Goal: Task Accomplishment & Management: Manage account settings

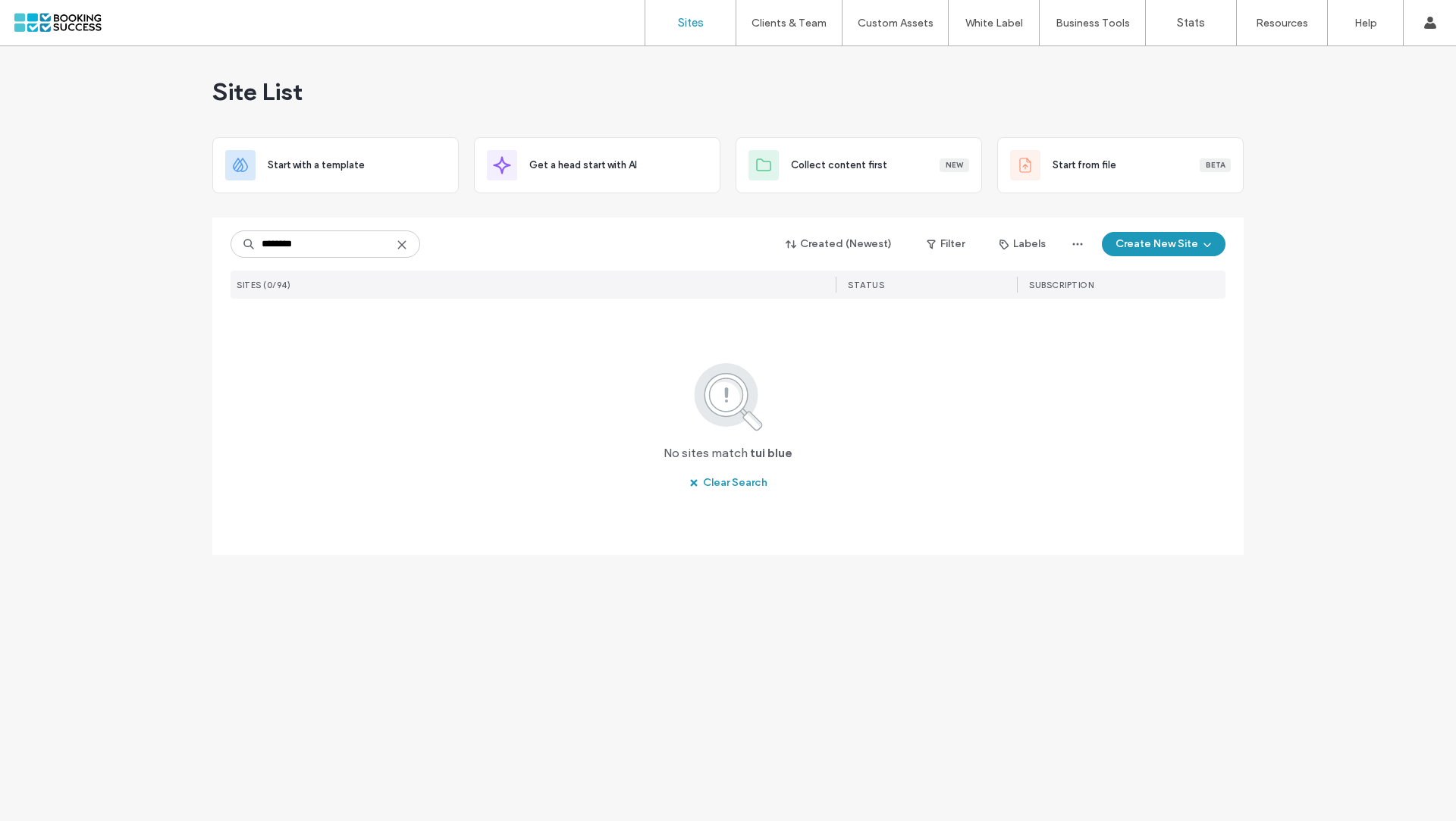
drag, startPoint x: 322, startPoint y: 248, endPoint x: 161, endPoint y: 238, distance: 161.3
click at [161, 238] on div "Site List Start with a template Get a head start with AI Collect content first …" at bounding box center [728, 434] width 1456 height 774
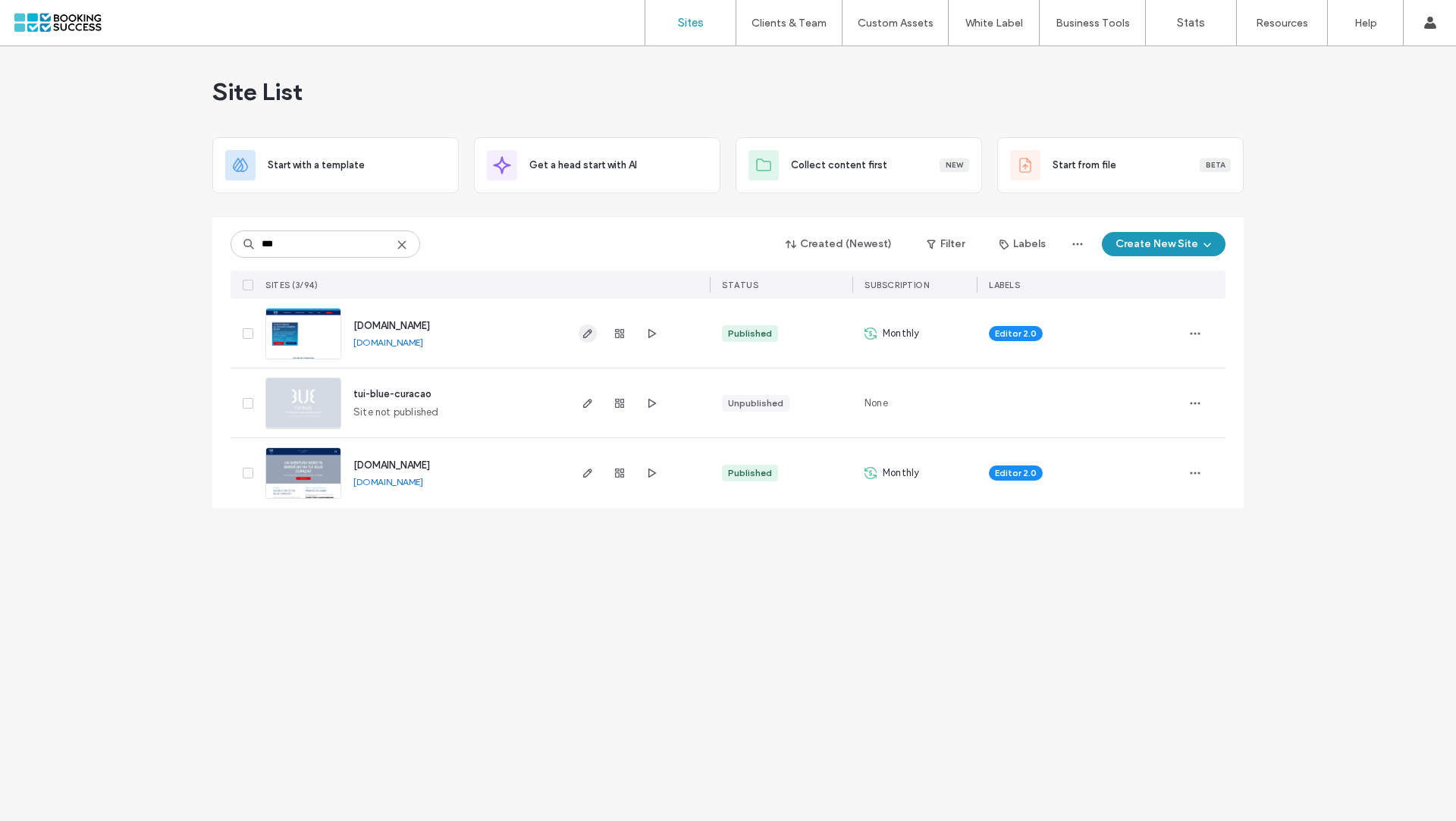
type input "***"
click at [586, 333] on icon "button" at bounding box center [588, 334] width 12 height 12
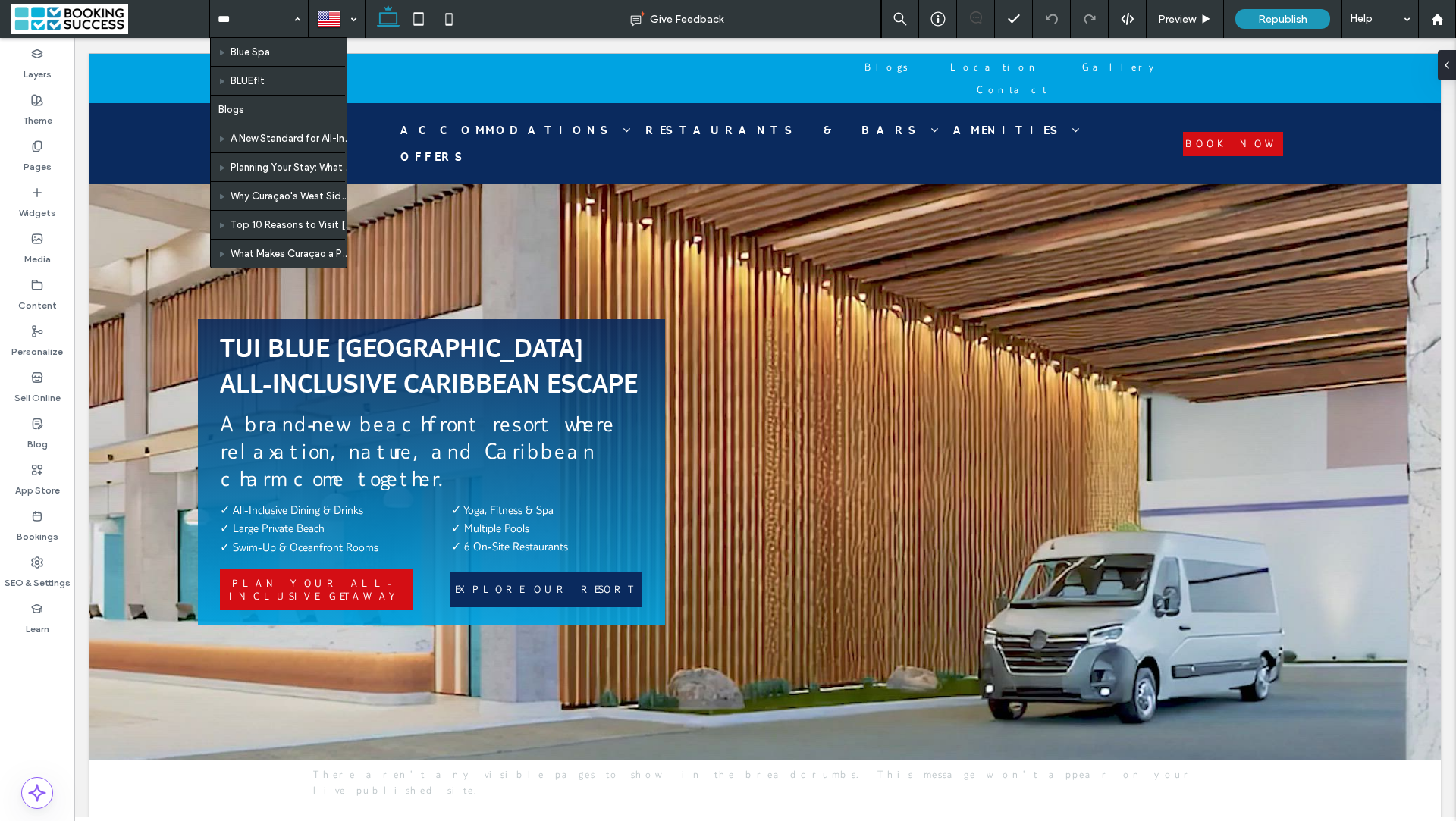
type input "****"
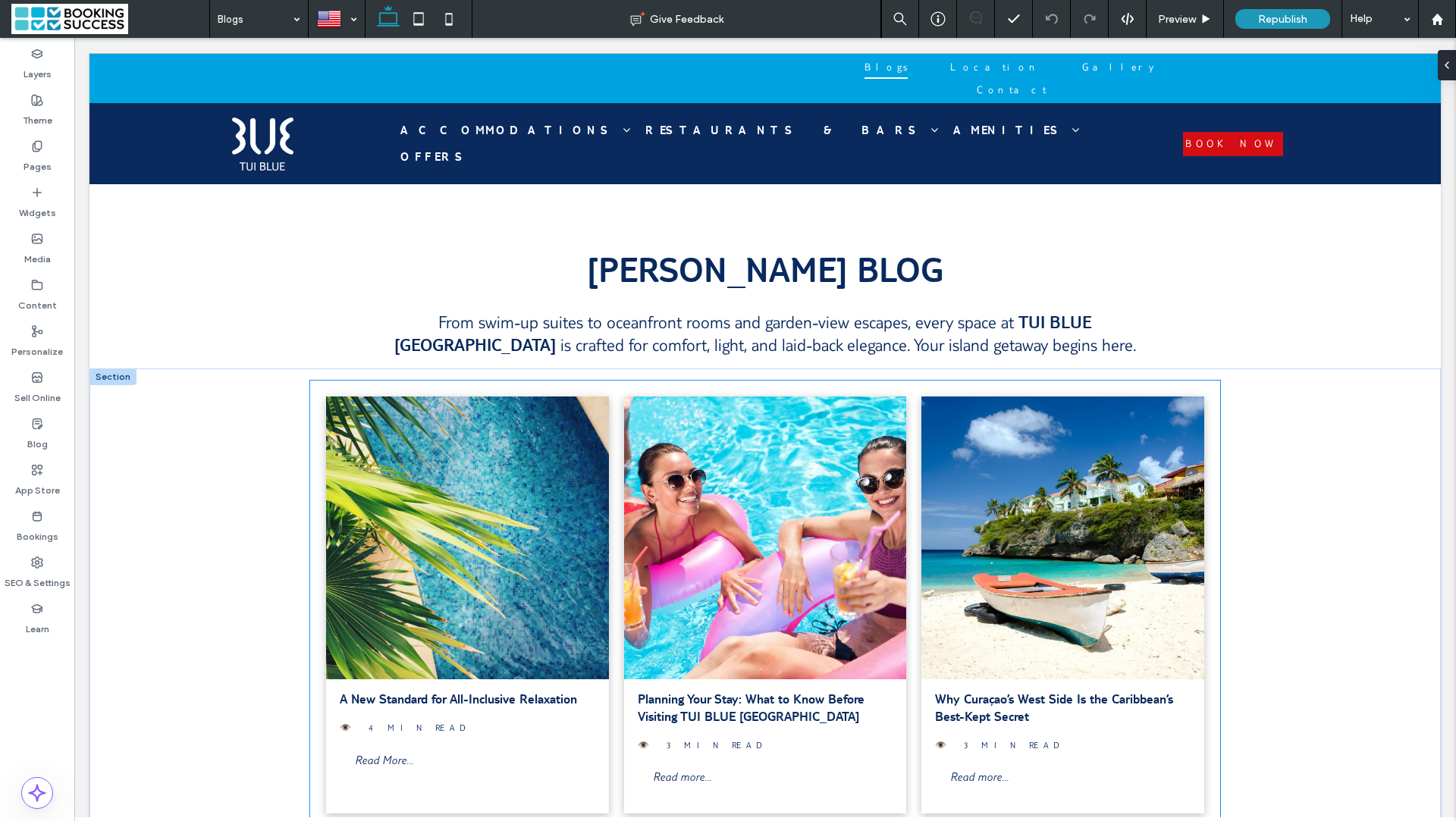
scroll to position [152, 0]
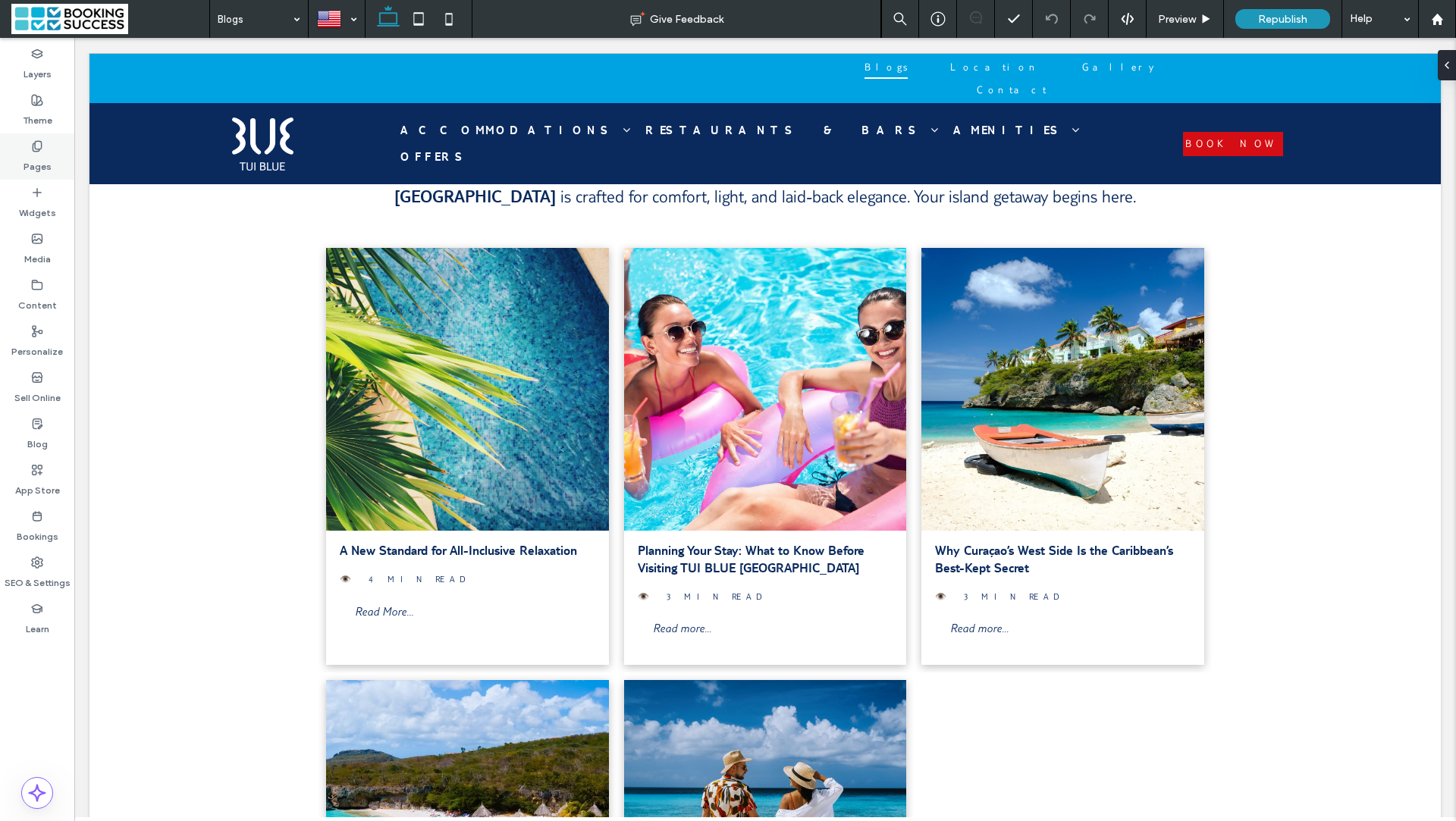
click at [40, 148] on use at bounding box center [37, 145] width 9 height 10
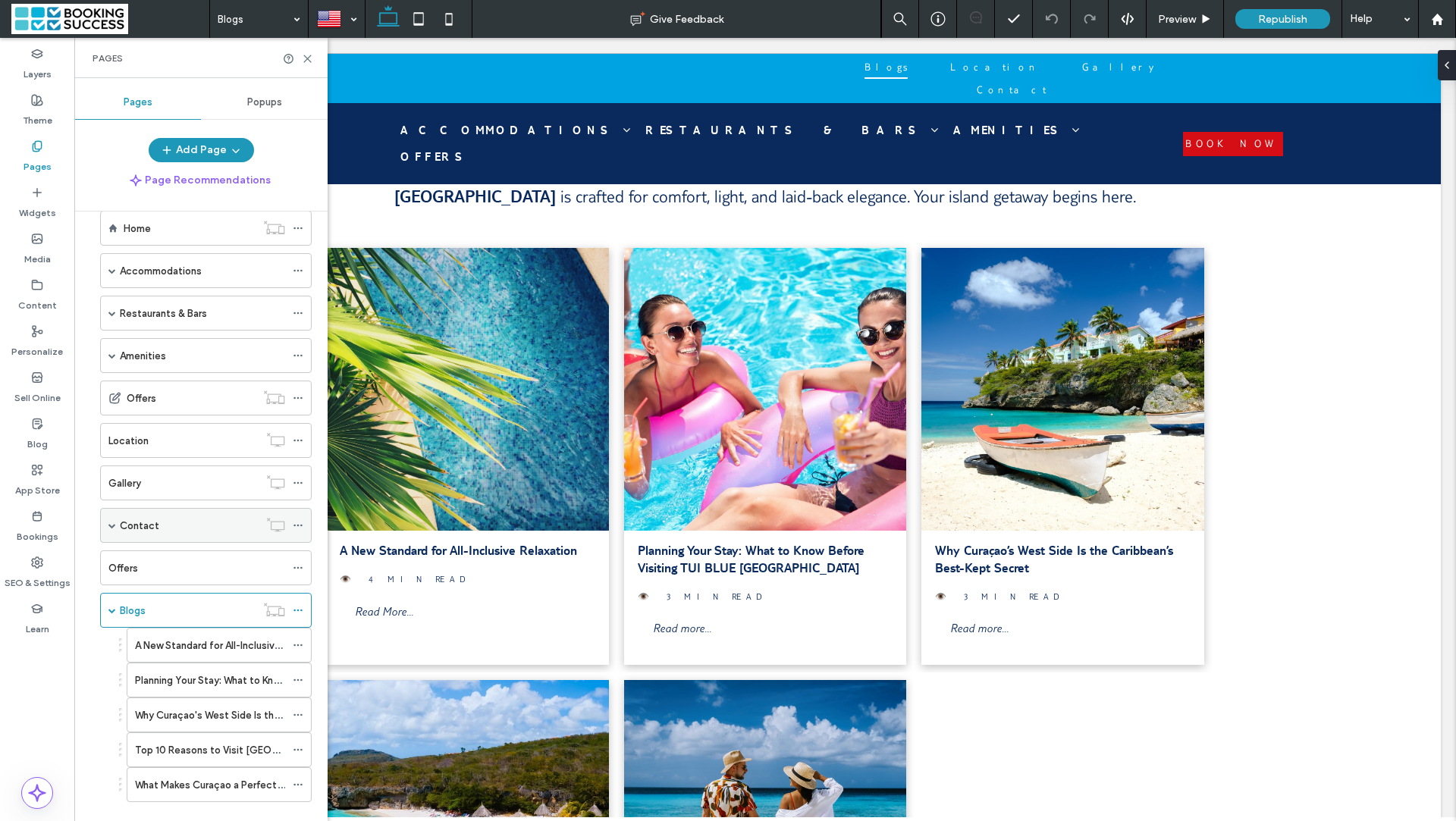
scroll to position [45, 0]
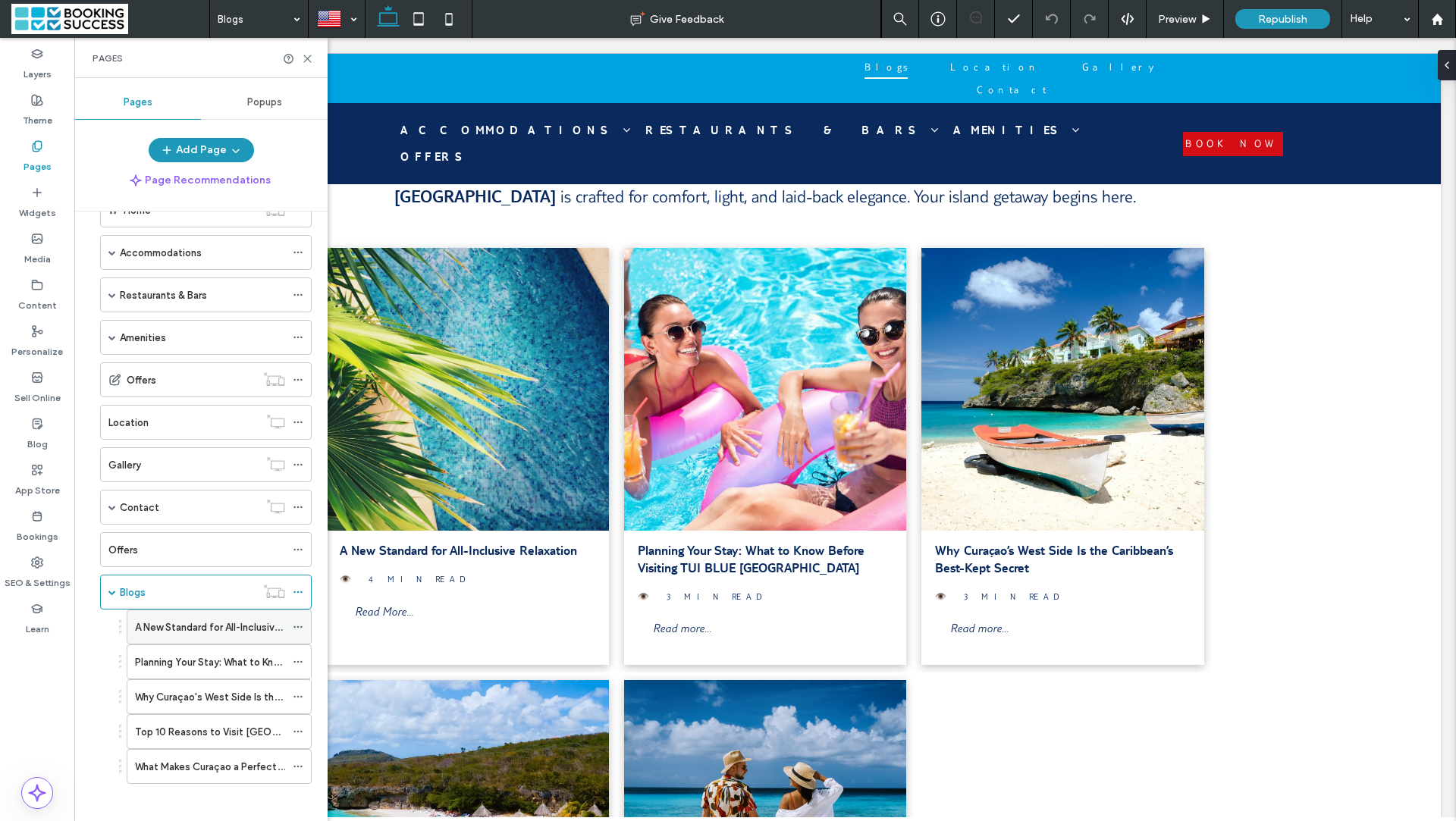
click at [224, 626] on label "A New Standard for All-Inclusive Relaxation" at bounding box center [232, 627] width 195 height 27
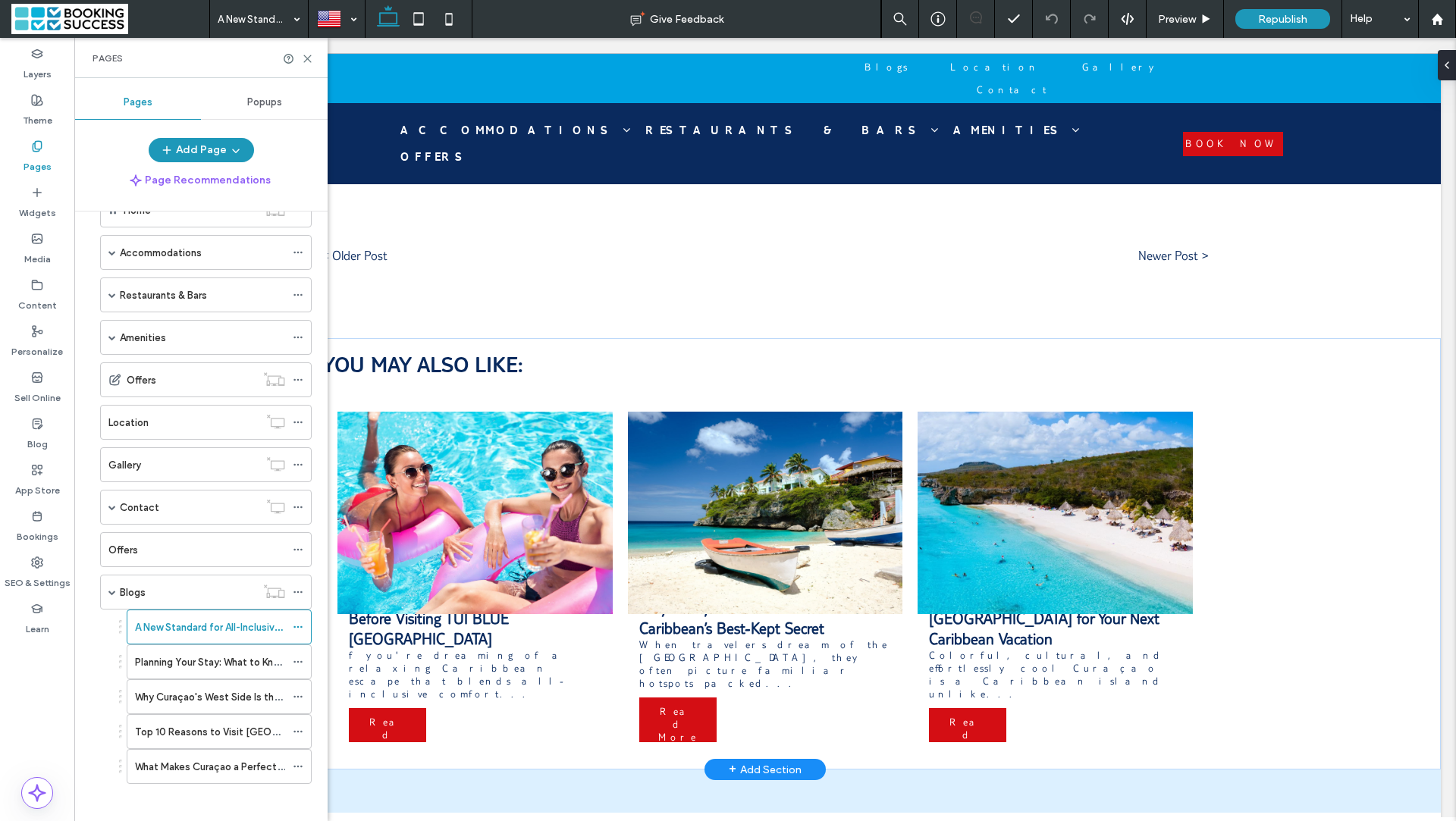
scroll to position [1887, 0]
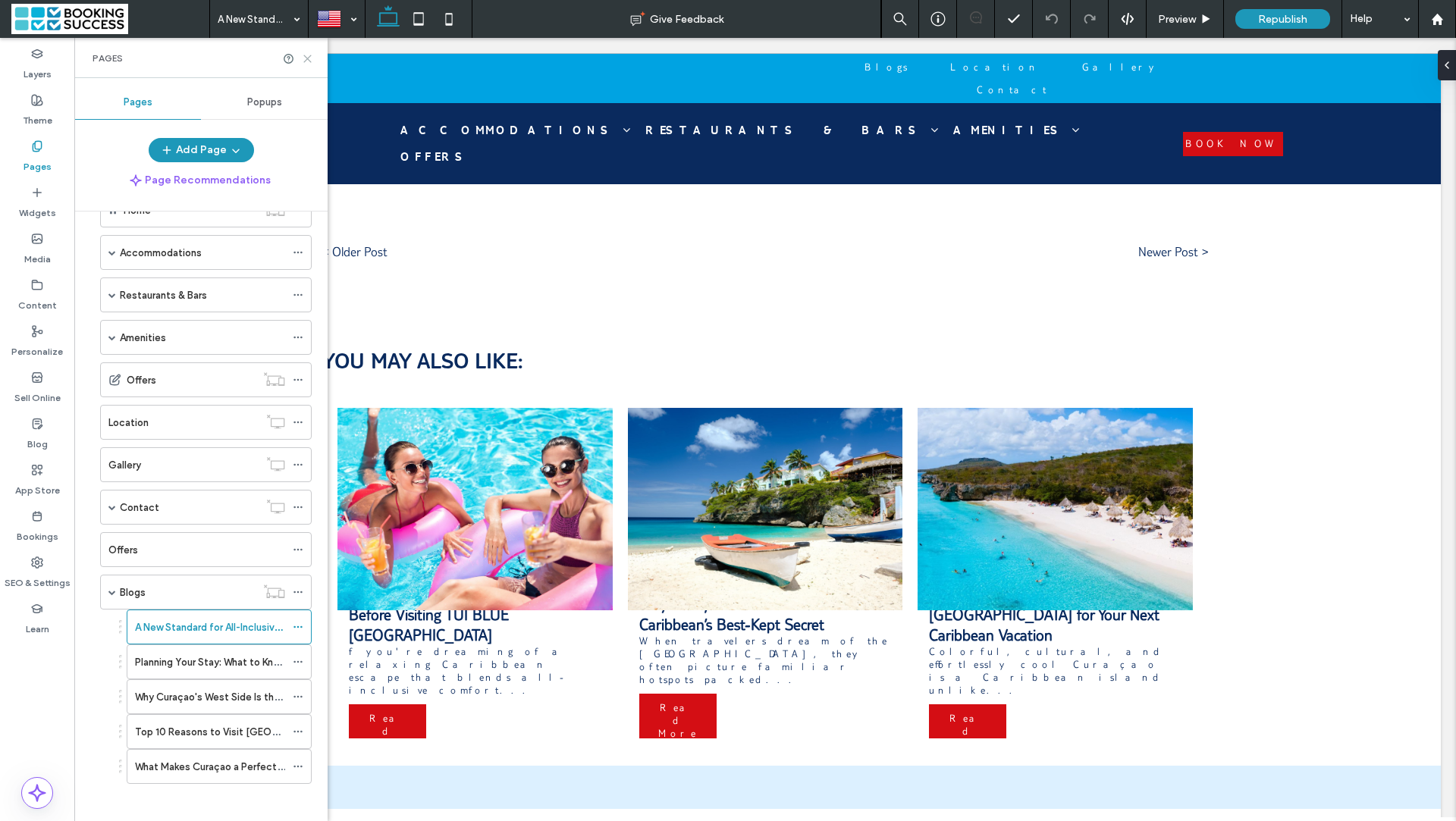
click at [306, 58] on use at bounding box center [308, 59] width 7 height 7
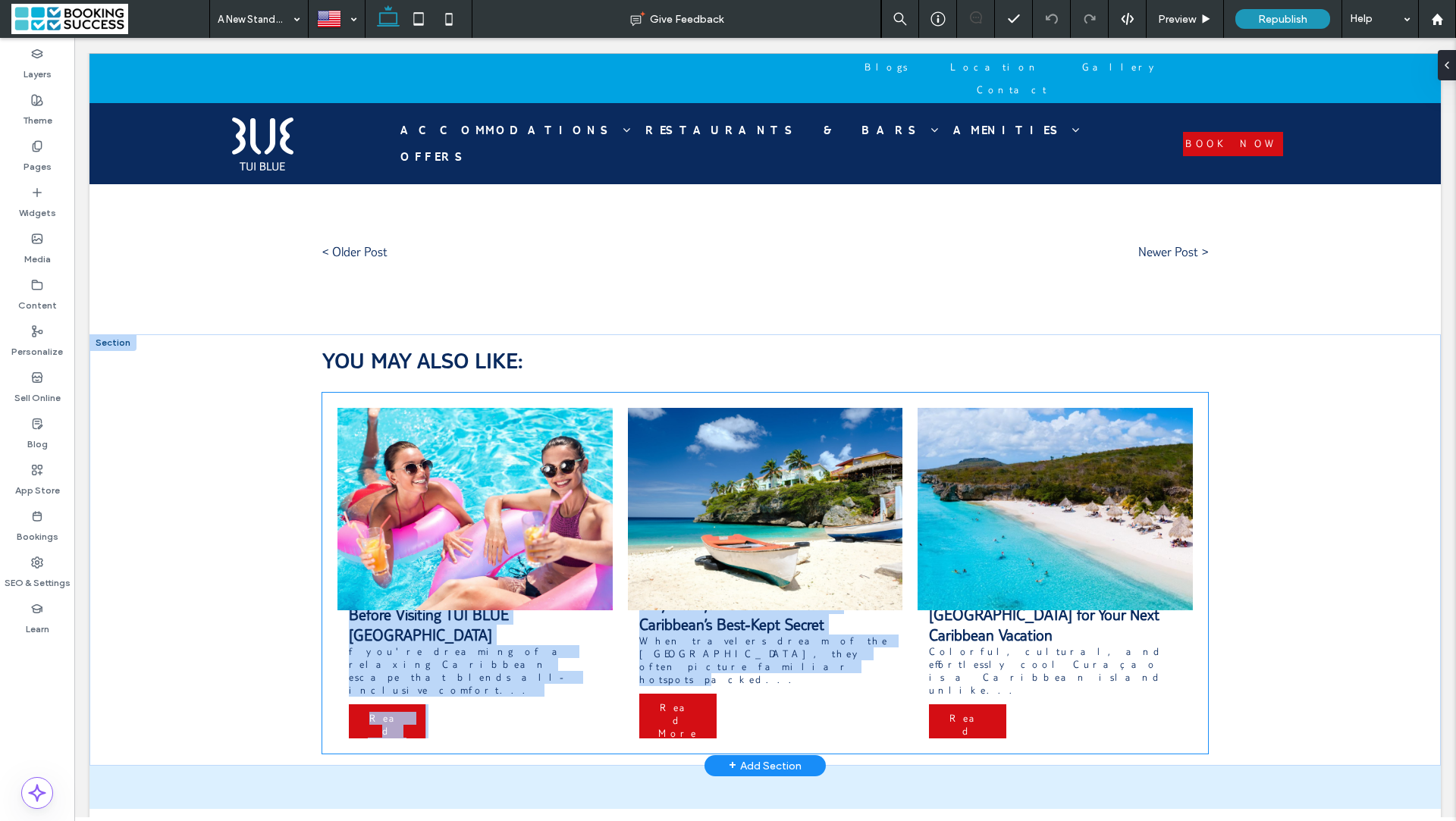
drag, startPoint x: 106, startPoint y: 326, endPoint x: 790, endPoint y: 676, distance: 768.3
click at [790, 676] on div "YOU MAY ALSO LIKE: Planning Your Stay: What to Know Before Visiting TUI BLUE Cu…" at bounding box center [765, 550] width 1351 height 431
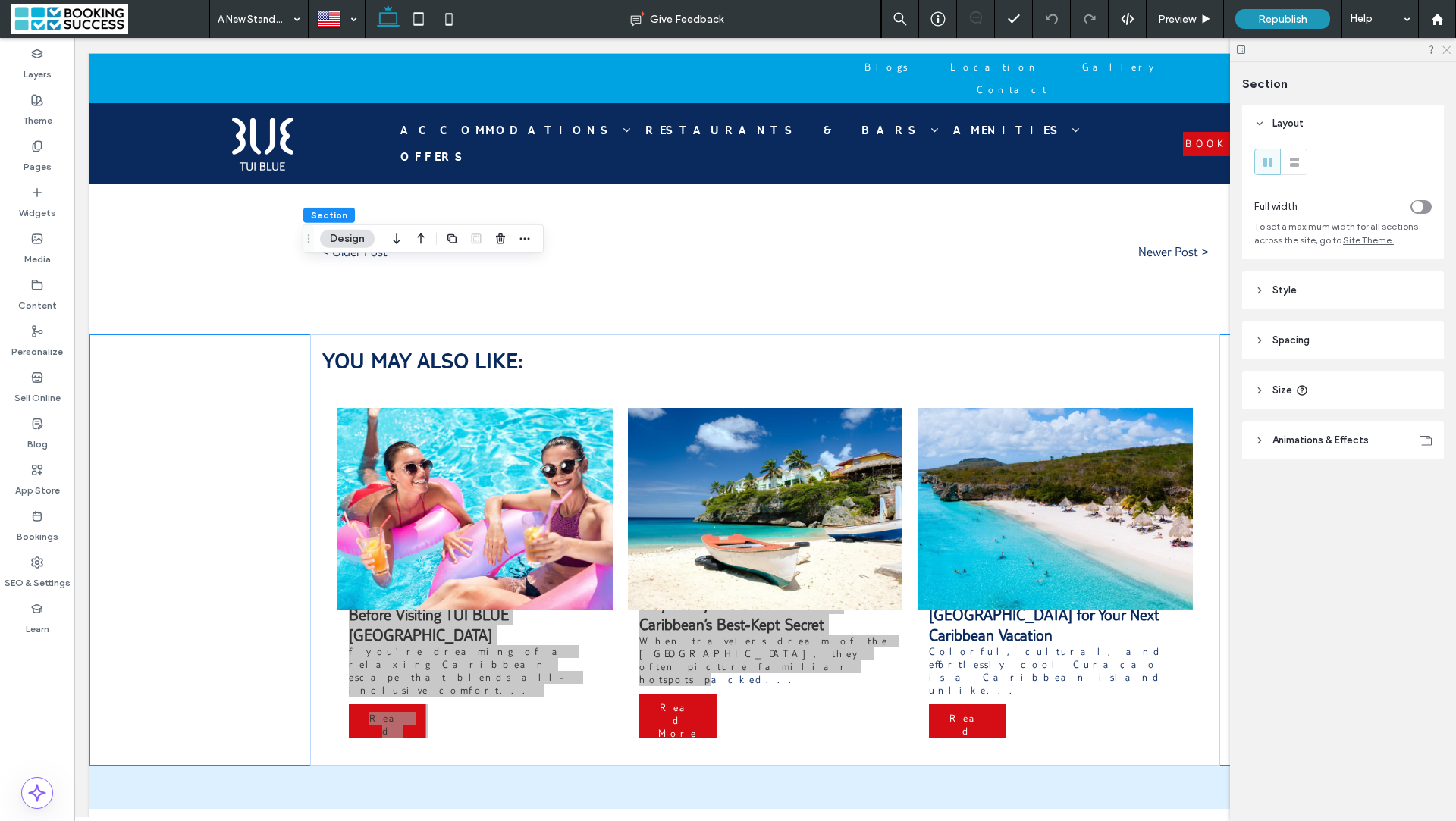
click at [1446, 48] on icon at bounding box center [1446, 48] width 10 height 10
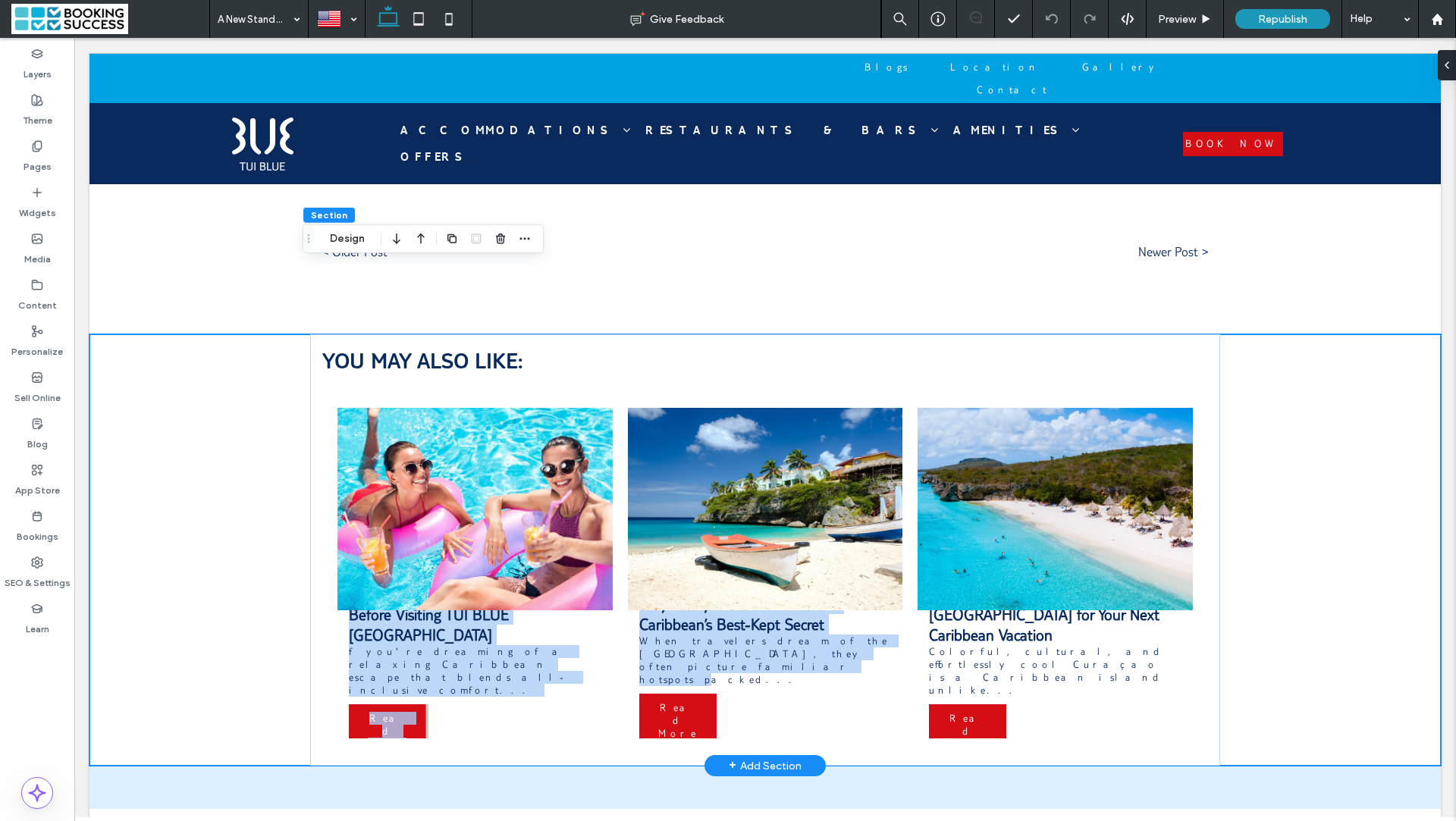
click at [182, 410] on div "YOU MAY ALSO LIKE: Planning Your Stay: What to Know Before Visiting TUI BLUE Cu…" at bounding box center [765, 550] width 1351 height 431
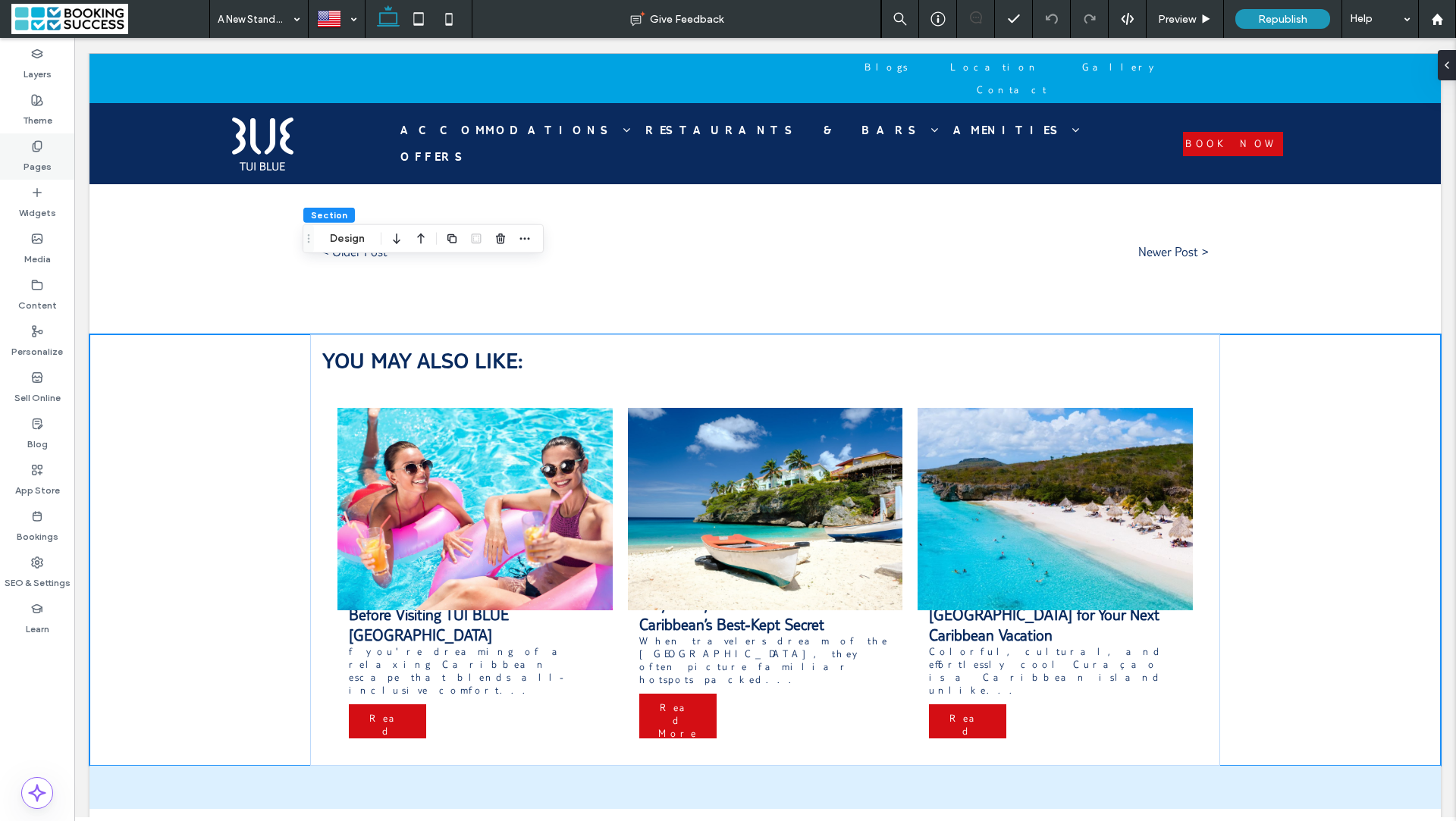
click at [51, 151] on div "Pages" at bounding box center [37, 156] width 74 height 47
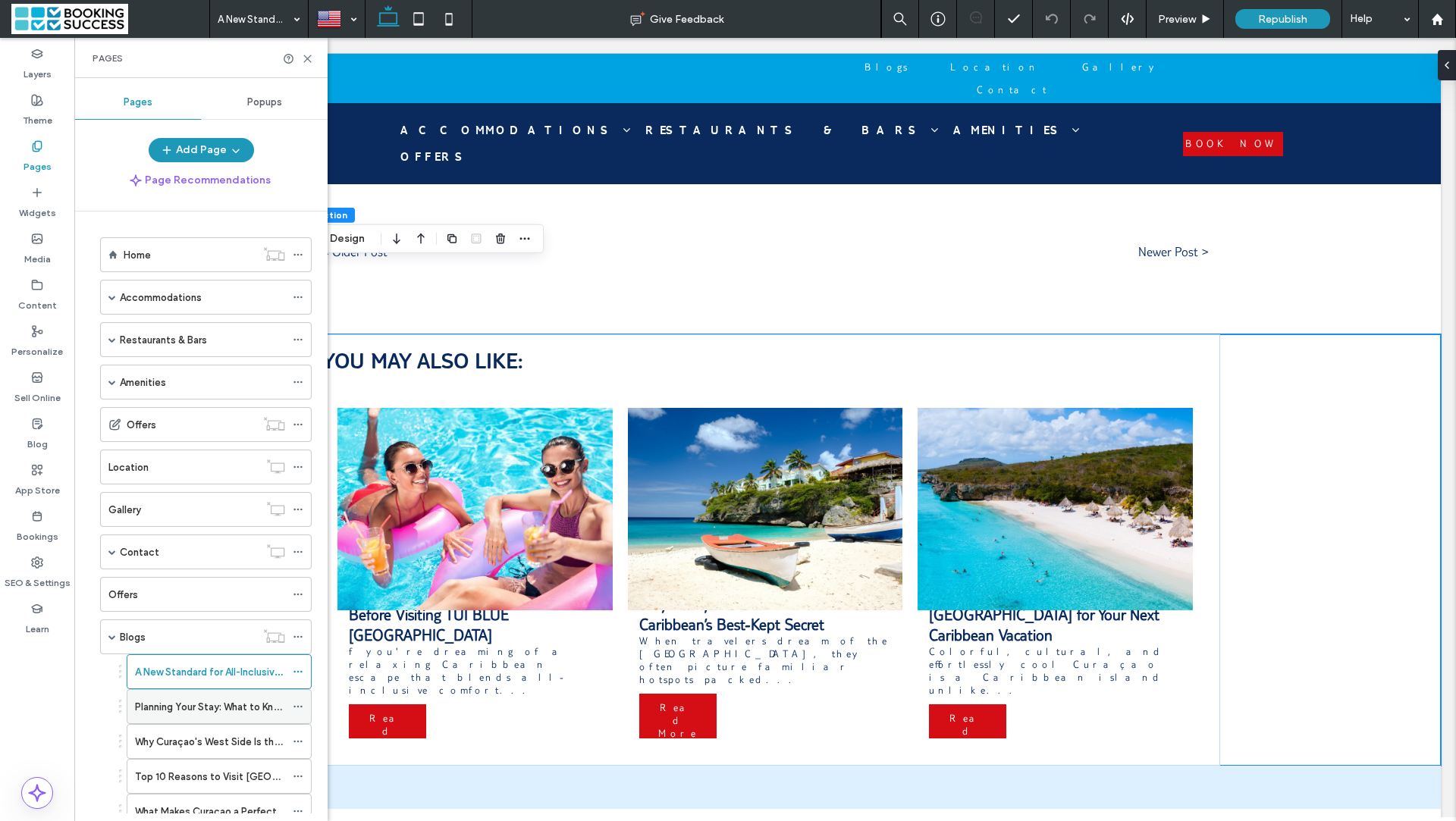
click at [176, 694] on label "Planning Your Stay: What to Know Before Visiting TUI BLUE Curaçao" at bounding box center [318, 707] width 367 height 27
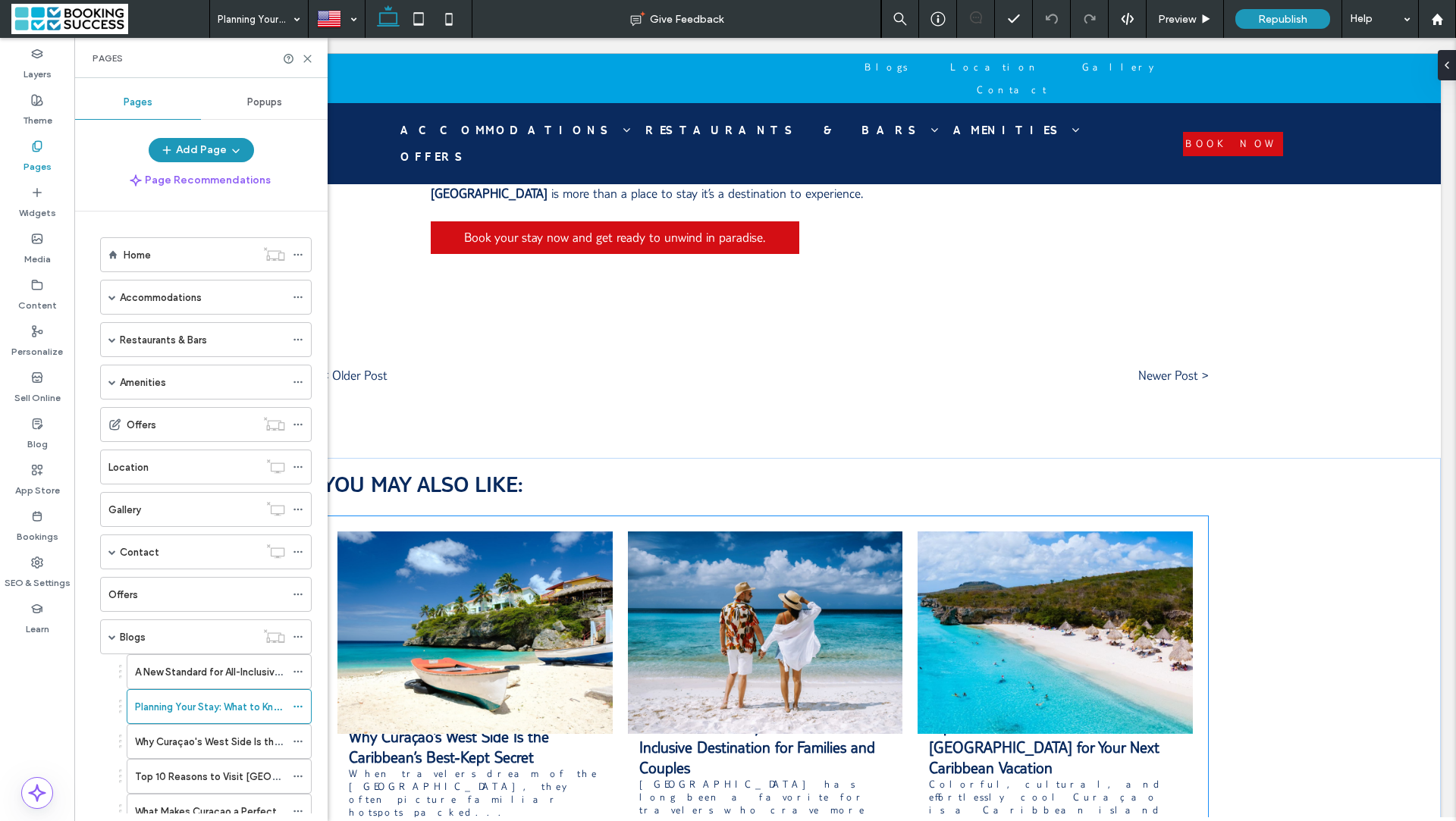
scroll to position [4312, 0]
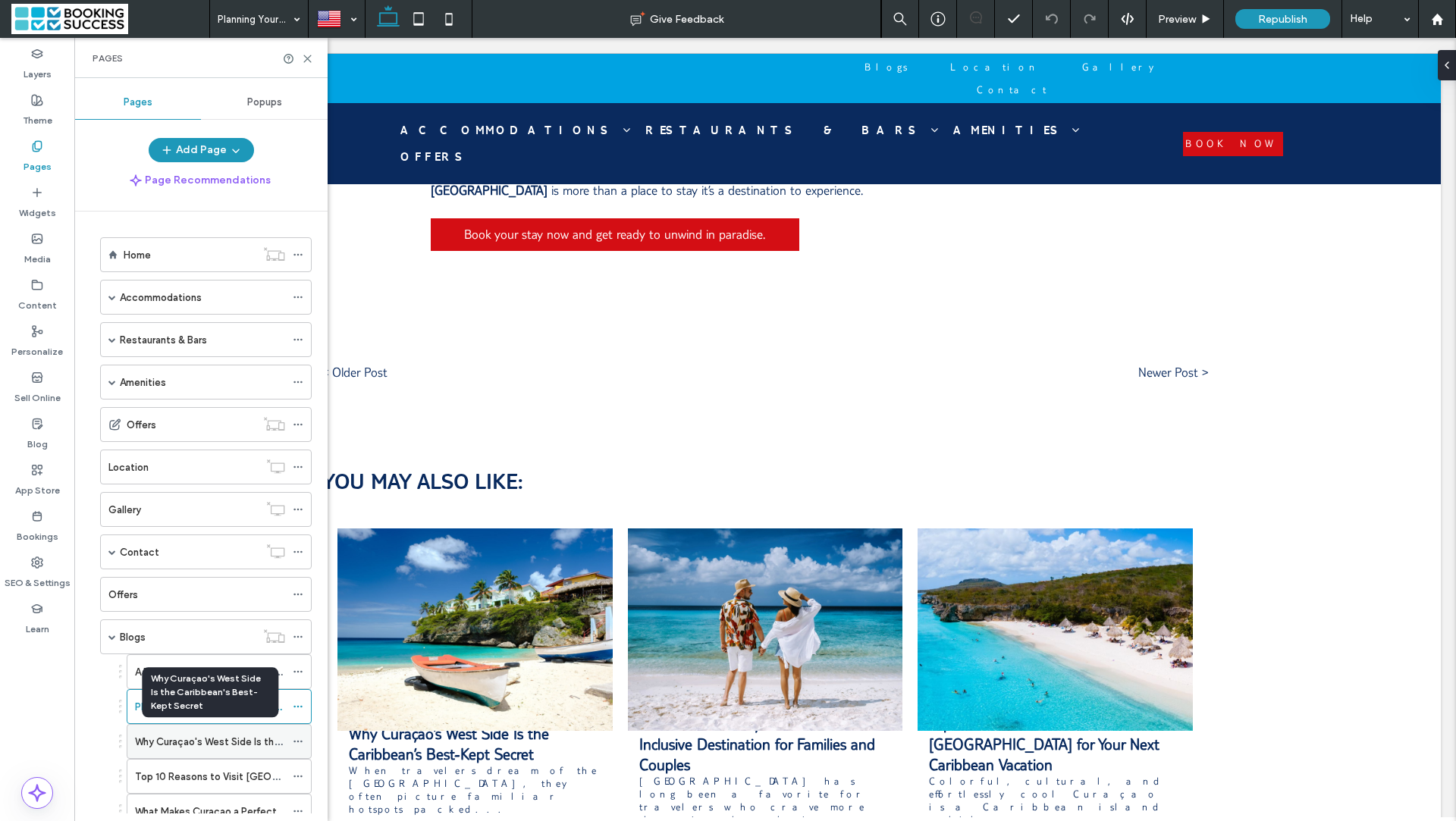
click at [218, 735] on label "Why Curaçao's West Side Is the Caribbean's Best-Kept Secret" at bounding box center [278, 741] width 287 height 27
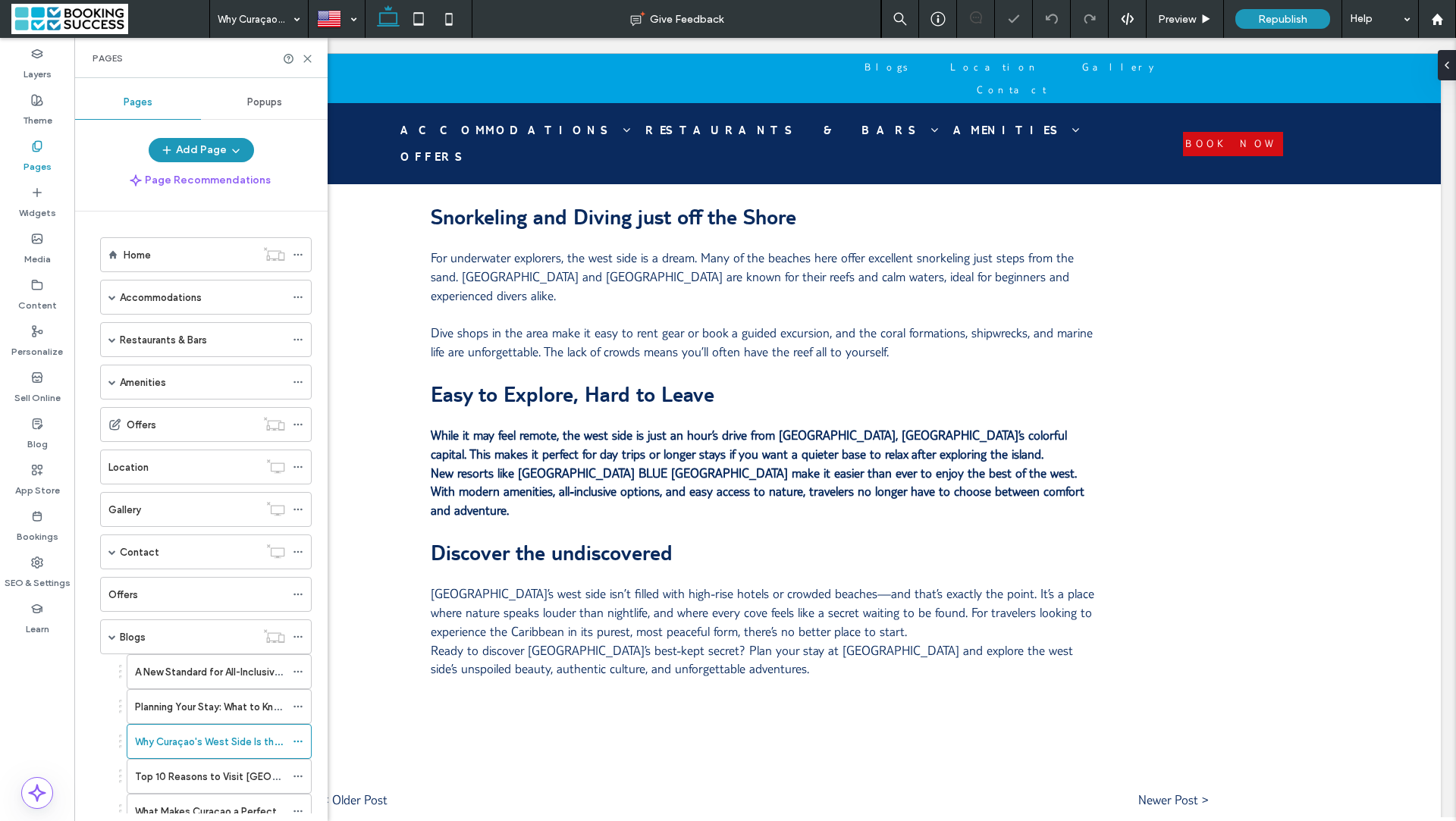
scroll to position [1849, 0]
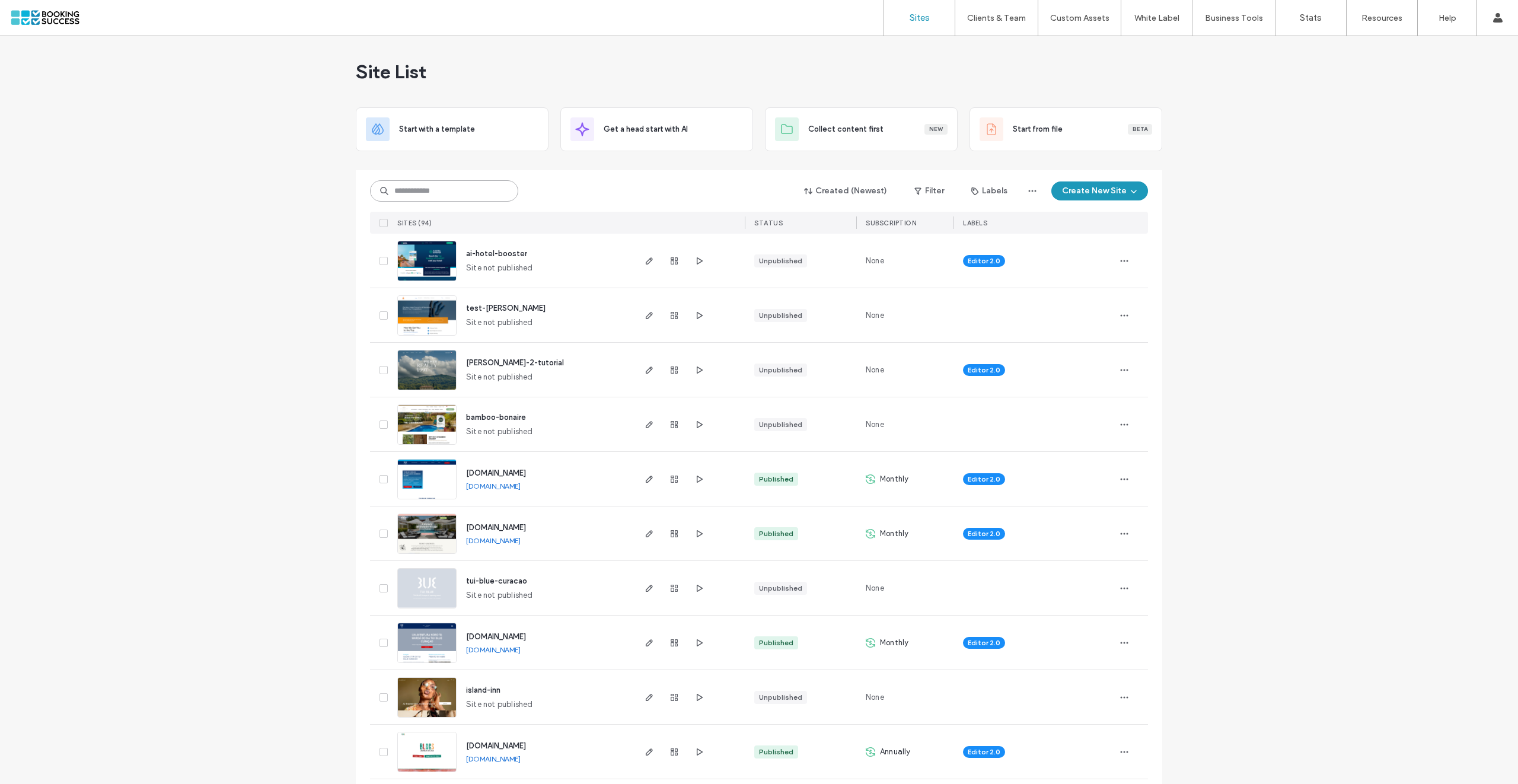
click at [468, 197] on input at bounding box center [443, 191] width 148 height 22
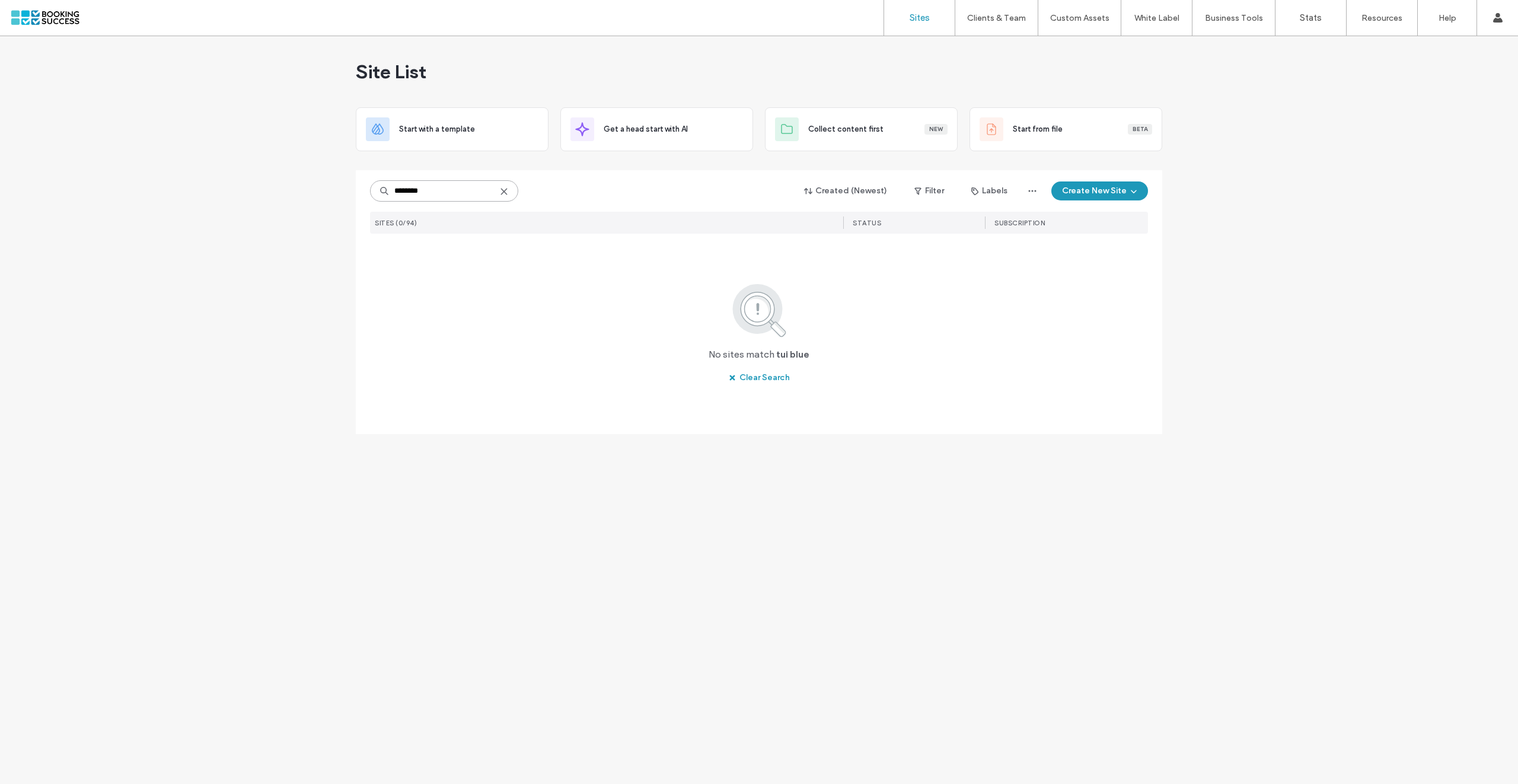
drag, startPoint x: 437, startPoint y: 192, endPoint x: 370, endPoint y: 189, distance: 67.1
click at [371, 190] on input "********" at bounding box center [443, 191] width 148 height 22
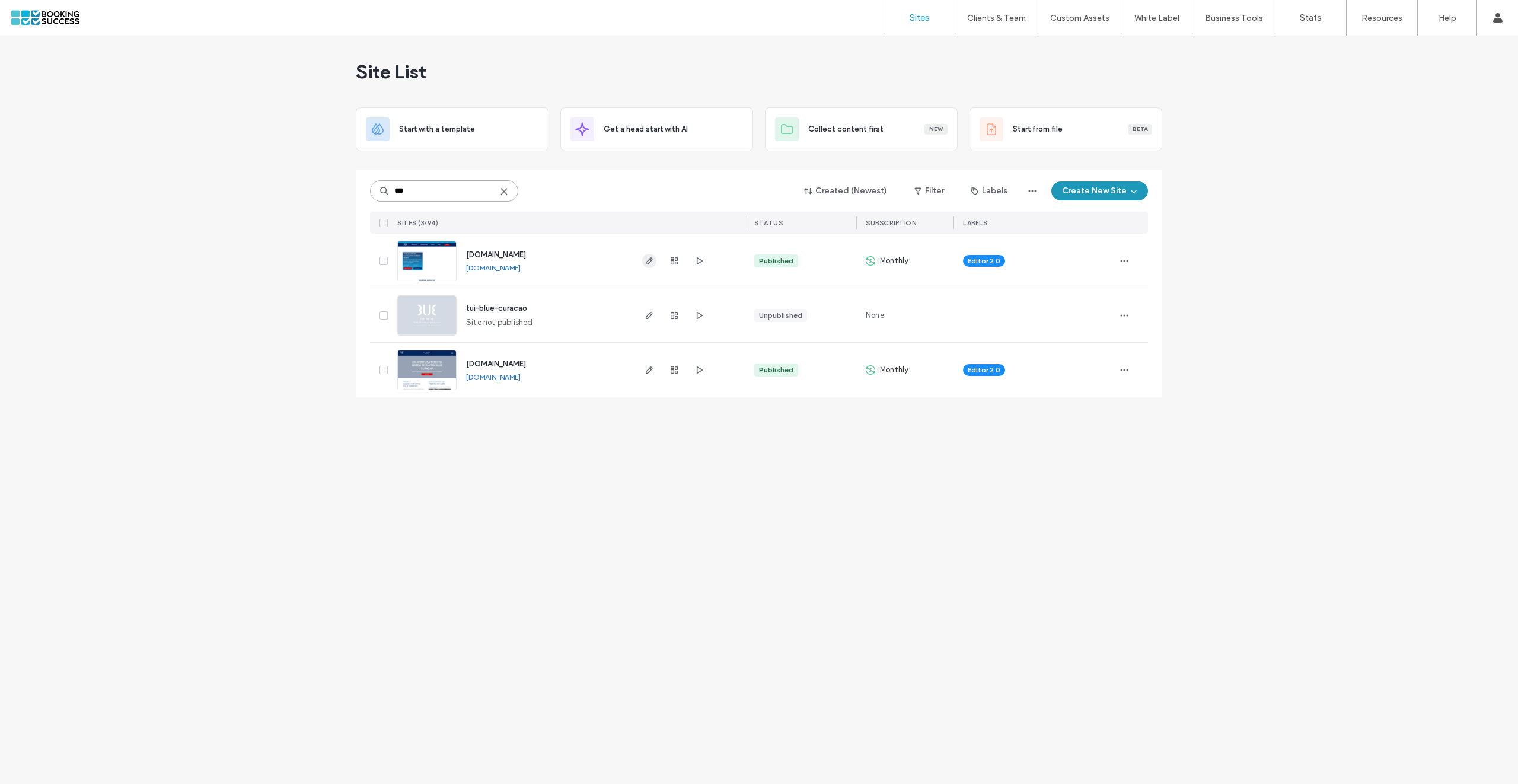
type input "***"
click at [642, 258] on span "button" at bounding box center [649, 260] width 14 height 14
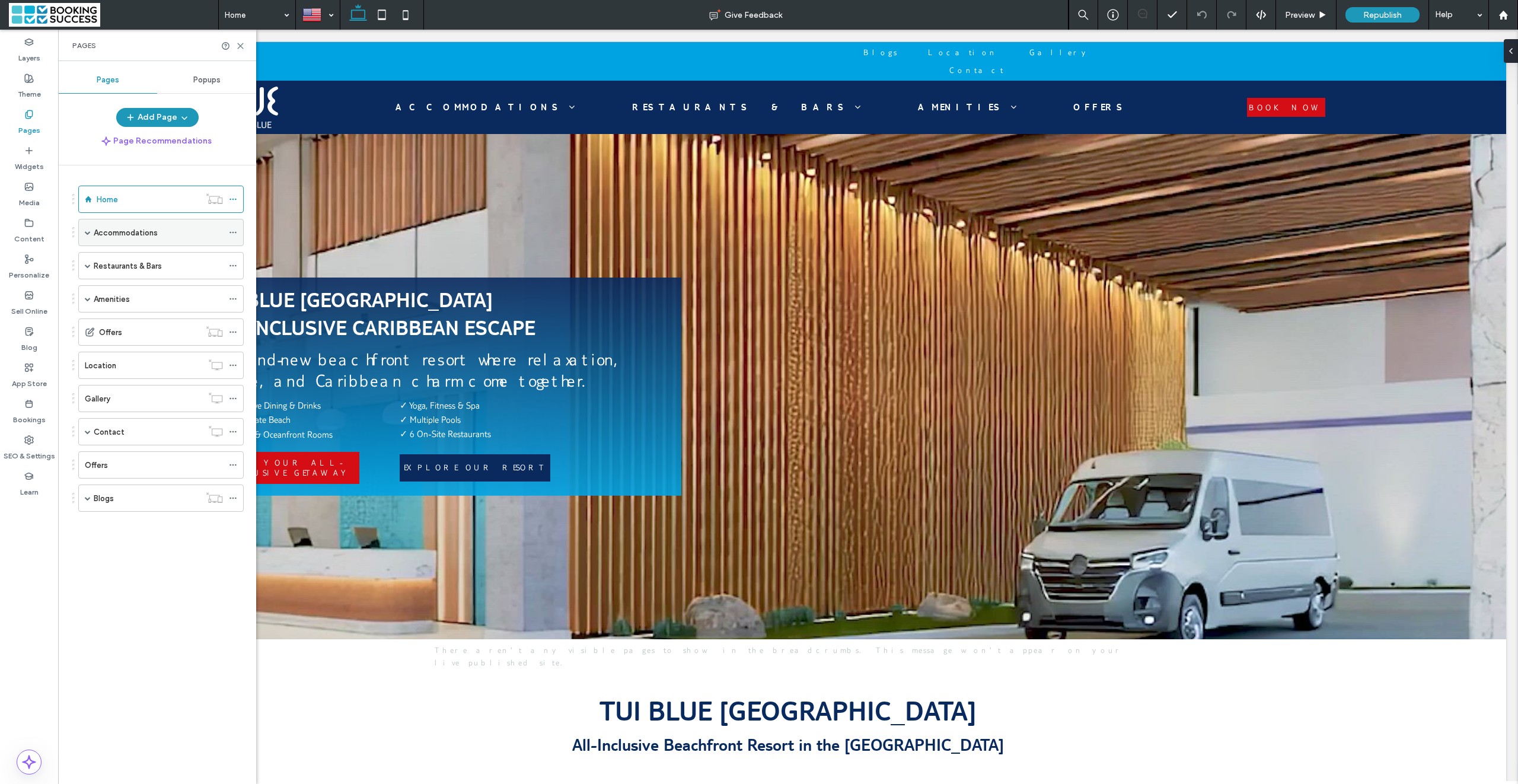
click at [85, 235] on span at bounding box center [87, 232] width 6 height 6
click at [84, 639] on div "Blogs" at bounding box center [161, 634] width 166 height 27
click at [87, 637] on span at bounding box center [87, 634] width 6 height 6
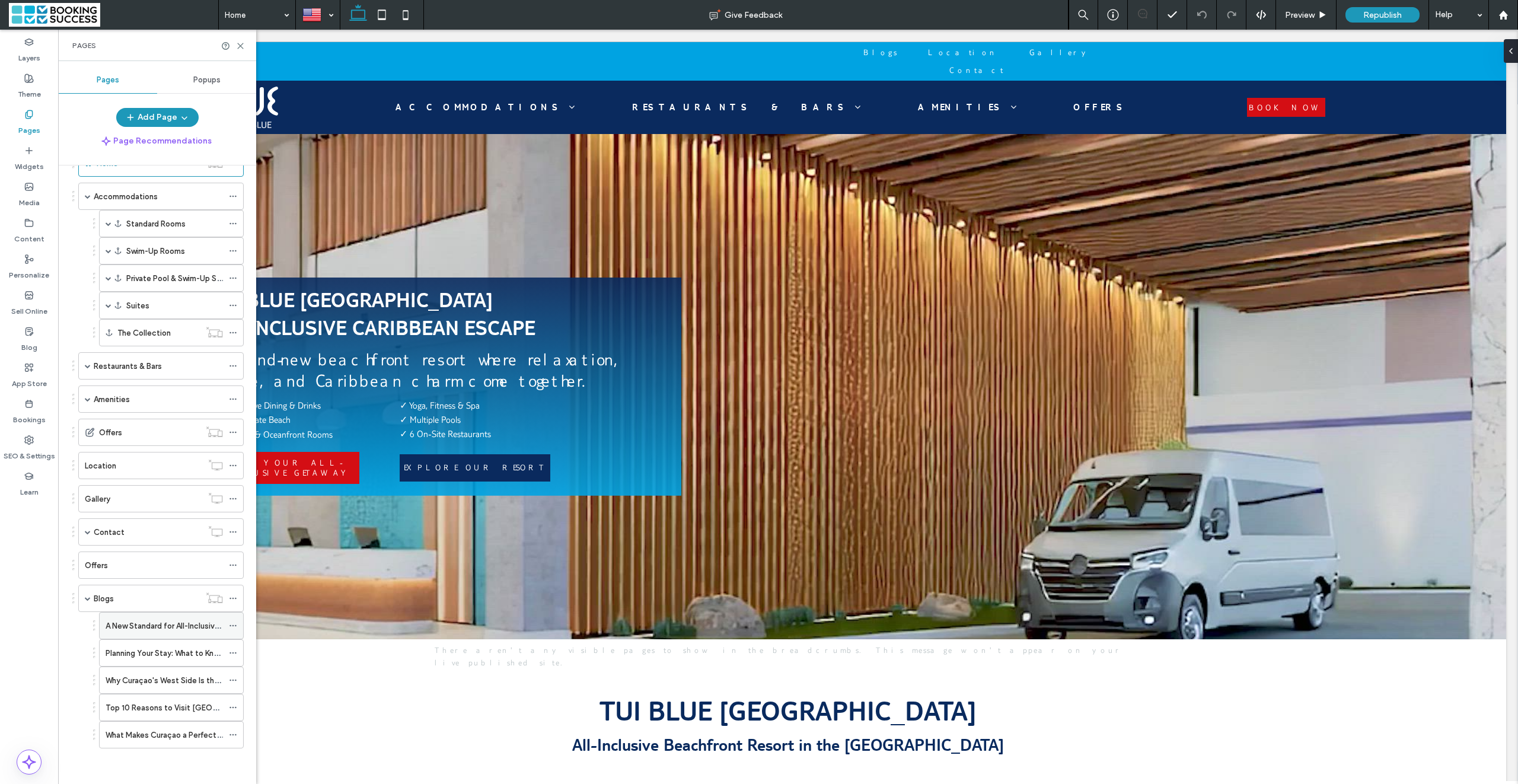
scroll to position [44, 0]
click at [145, 618] on label "A New Standard for All-Inclusive Relaxation" at bounding box center [181, 625] width 152 height 21
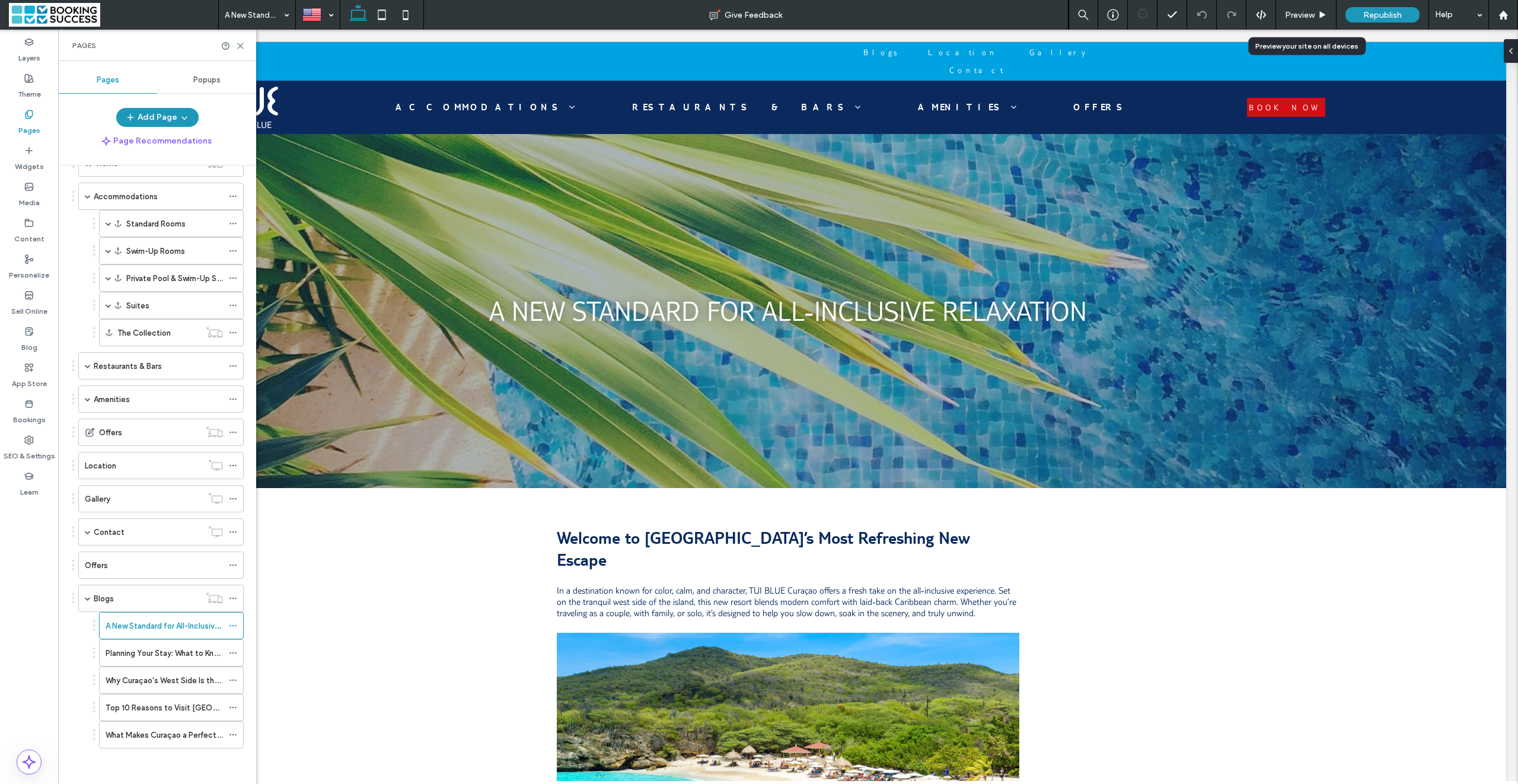
click at [1290, 10] on span "Preview" at bounding box center [1300, 15] width 30 height 10
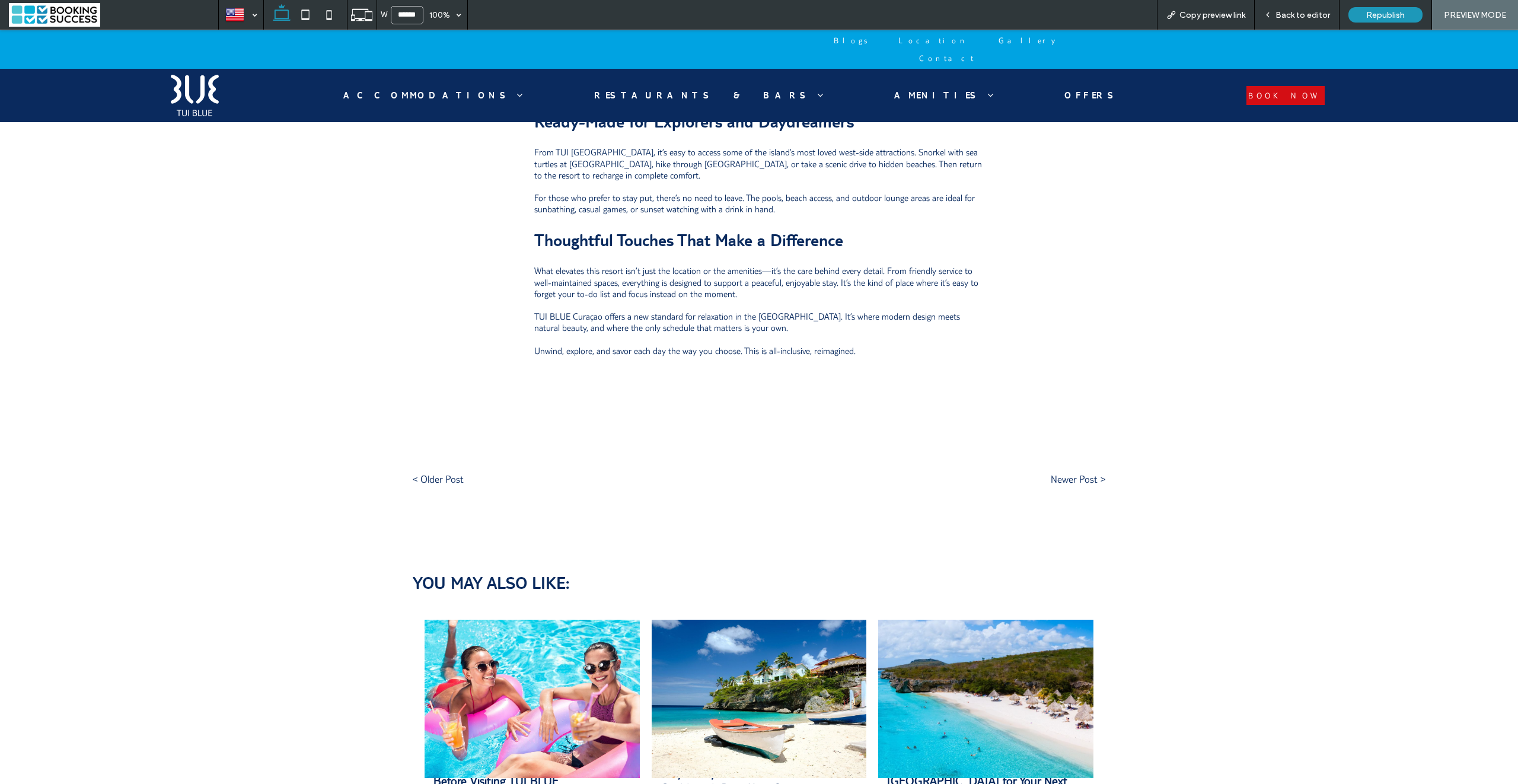
scroll to position [1346, 0]
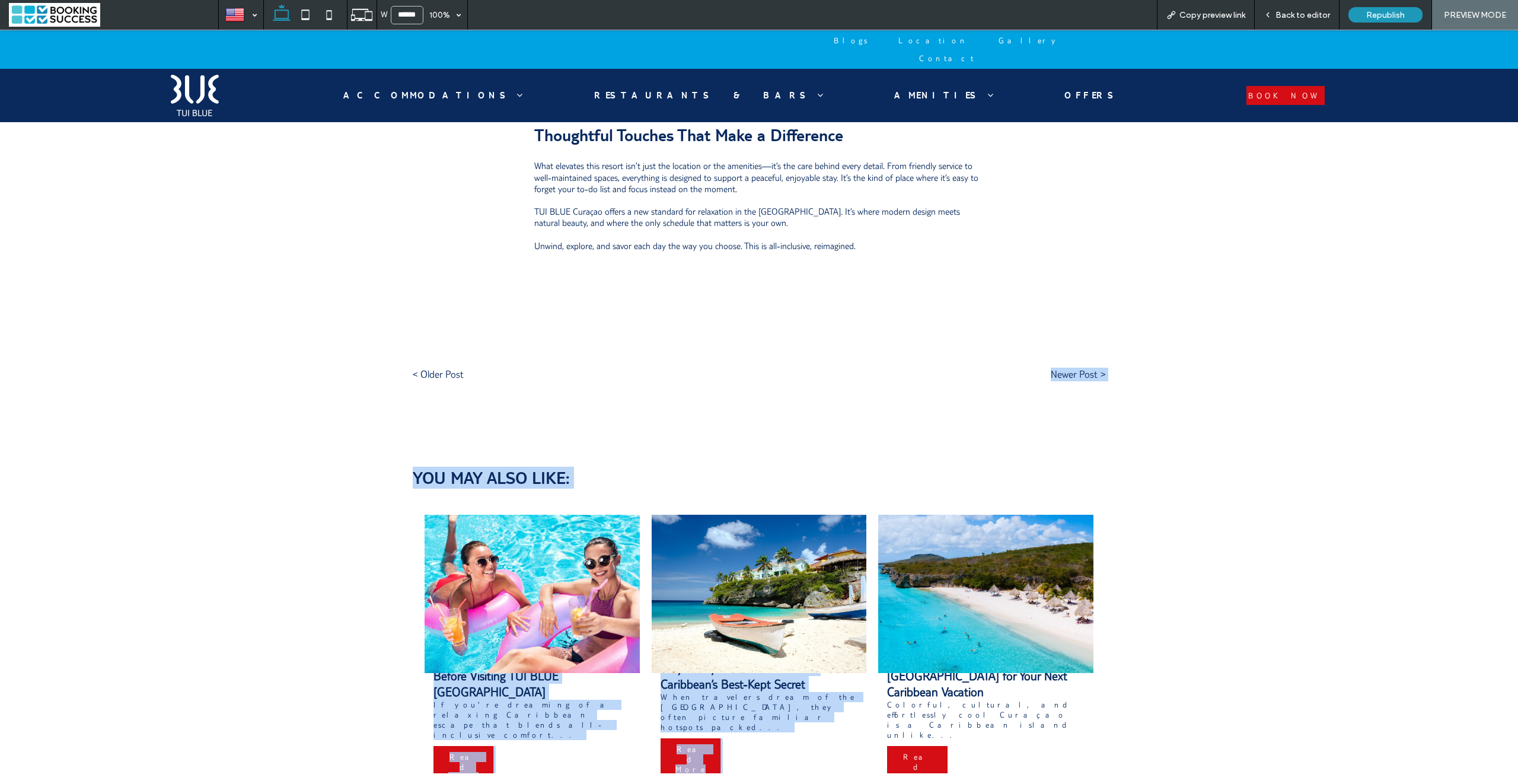
drag, startPoint x: 321, startPoint y: 358, endPoint x: 1167, endPoint y: 603, distance: 880.8
click at [1236, 487] on div "YOU MAY ALSO LIKE: Planning Your Stay: What to Know Before Visiting TUI BLUE Cu…" at bounding box center [759, 625] width 1518 height 337
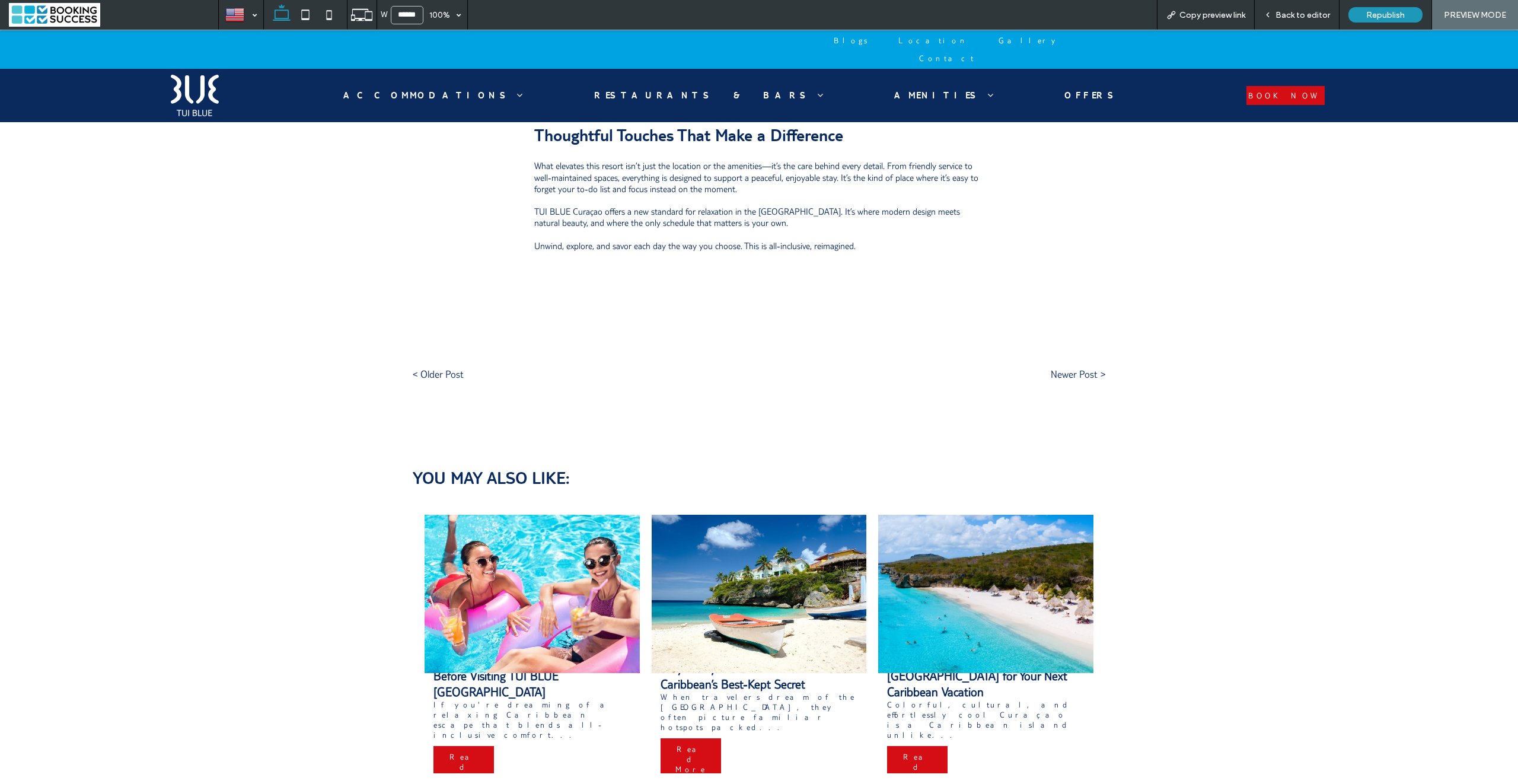
scroll to position [794, 0]
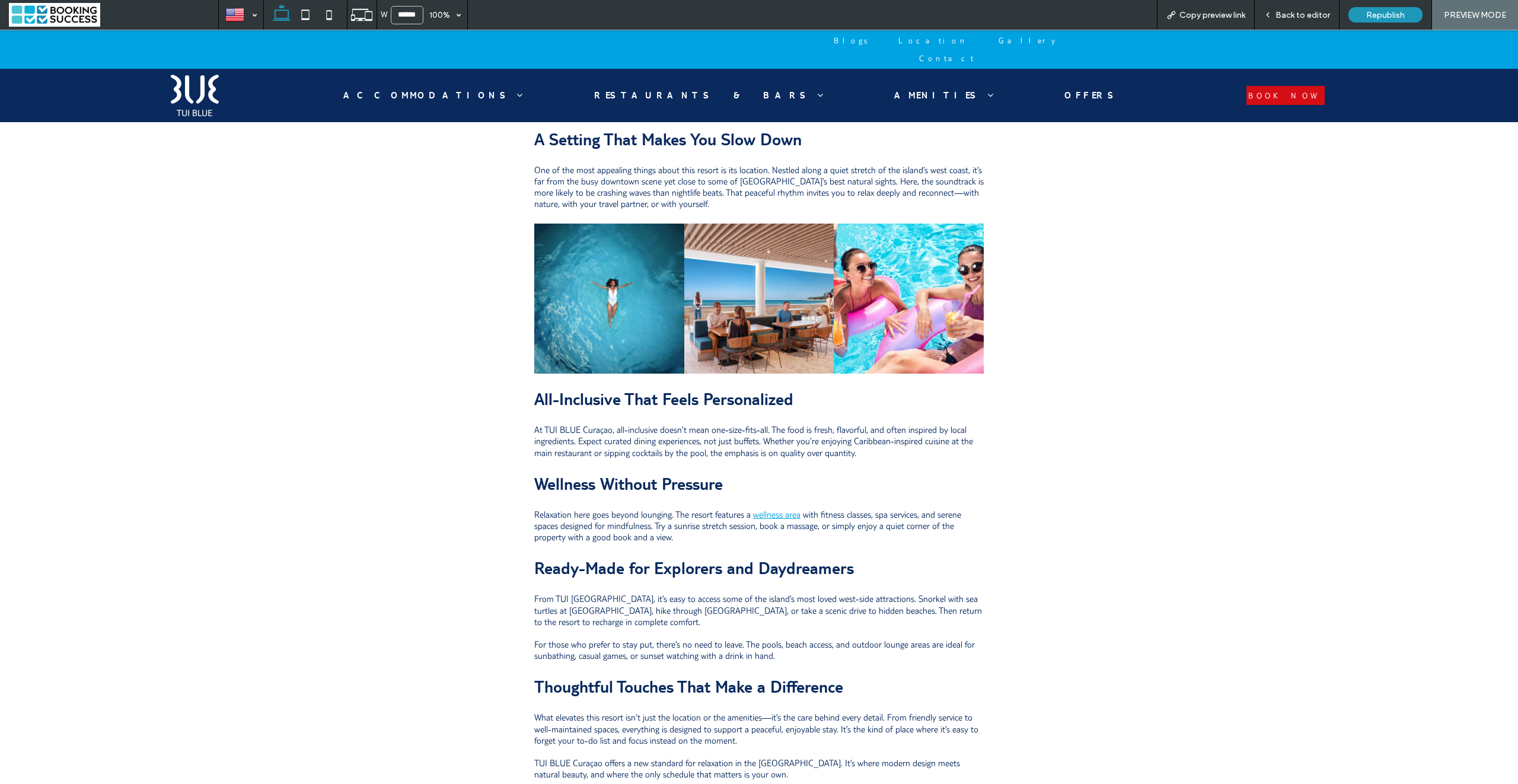
click at [1291, 15] on span "Back to editor" at bounding box center [1302, 15] width 55 height 10
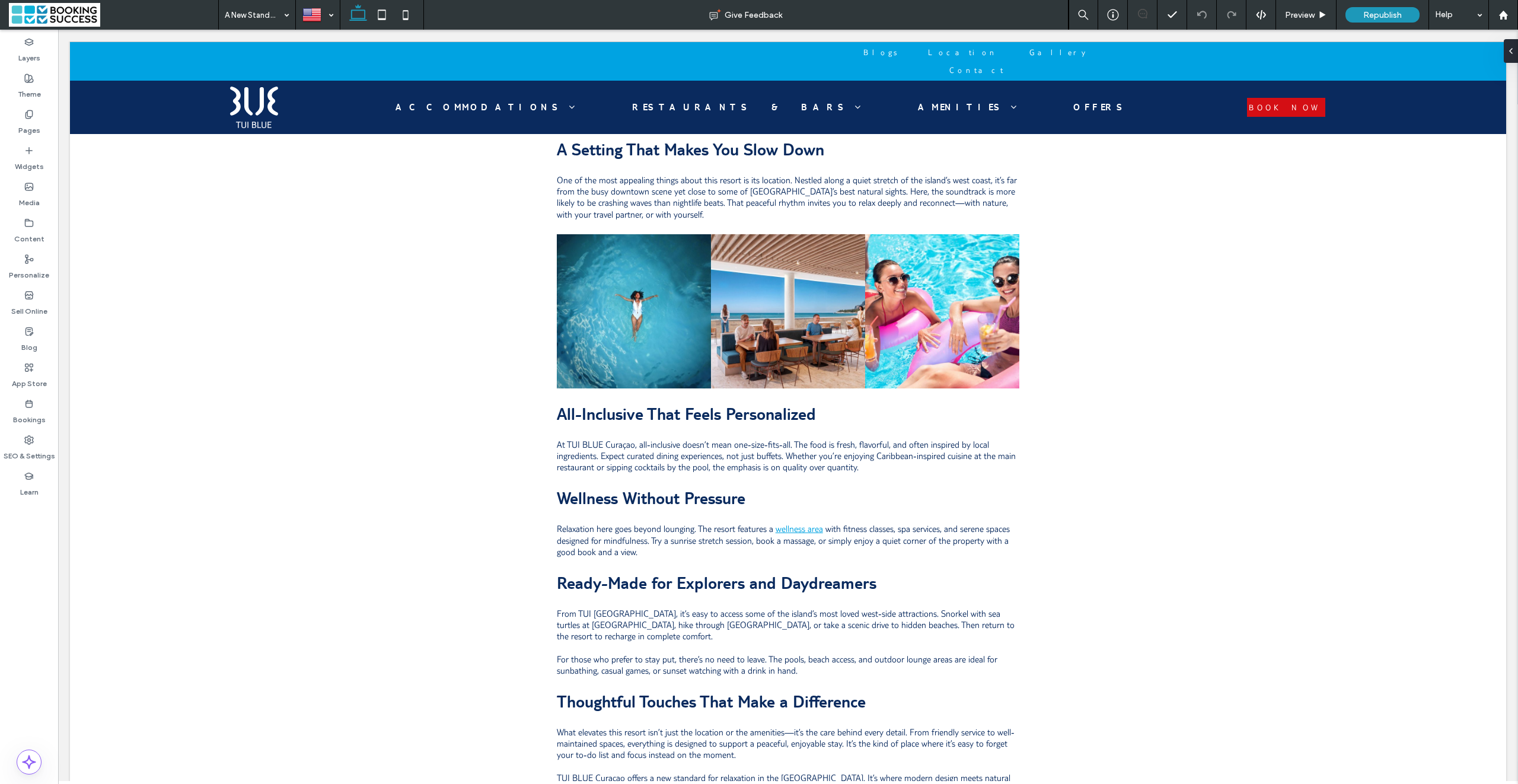
scroll to position [804, 0]
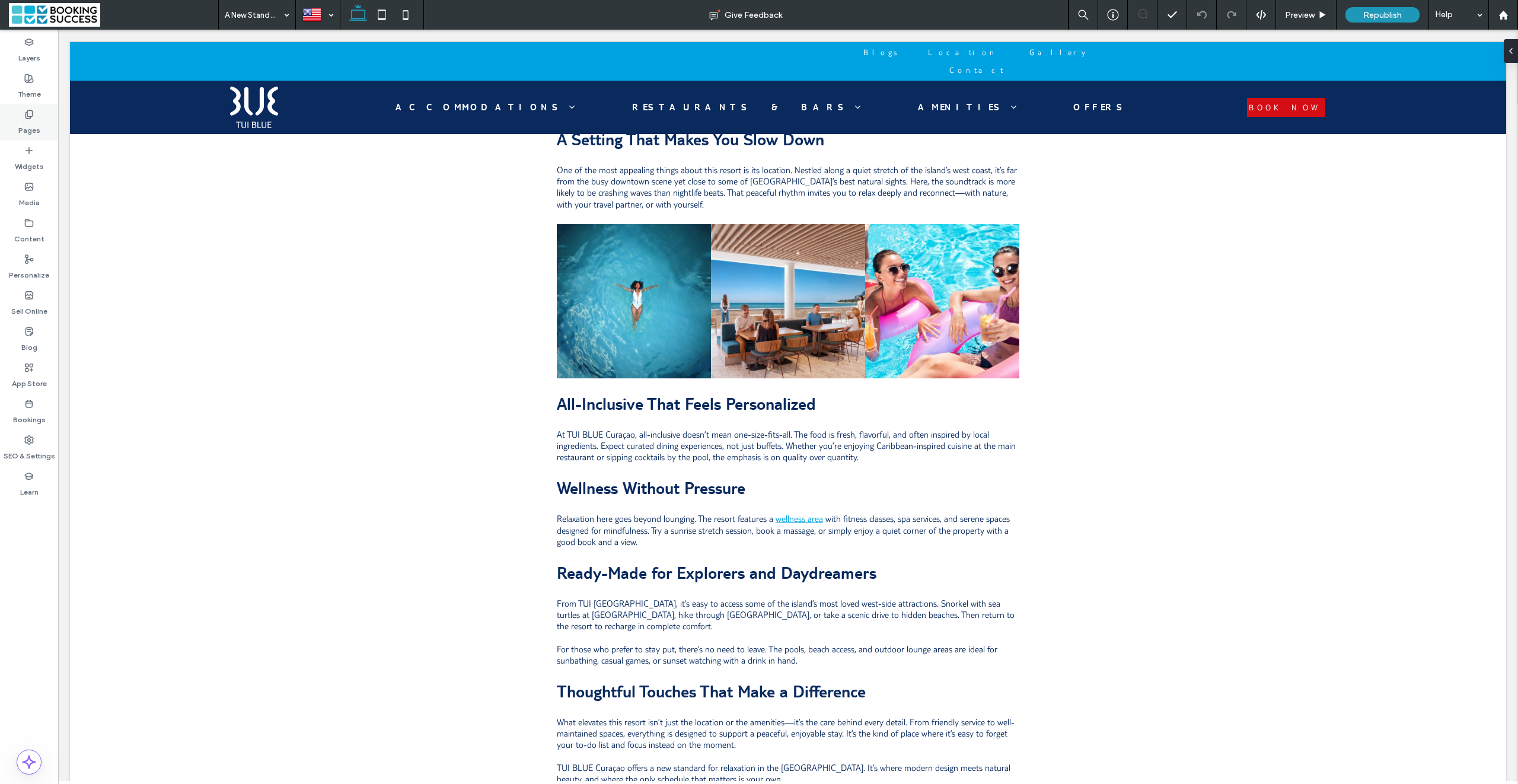
click at [22, 119] on label "Pages" at bounding box center [29, 127] width 22 height 17
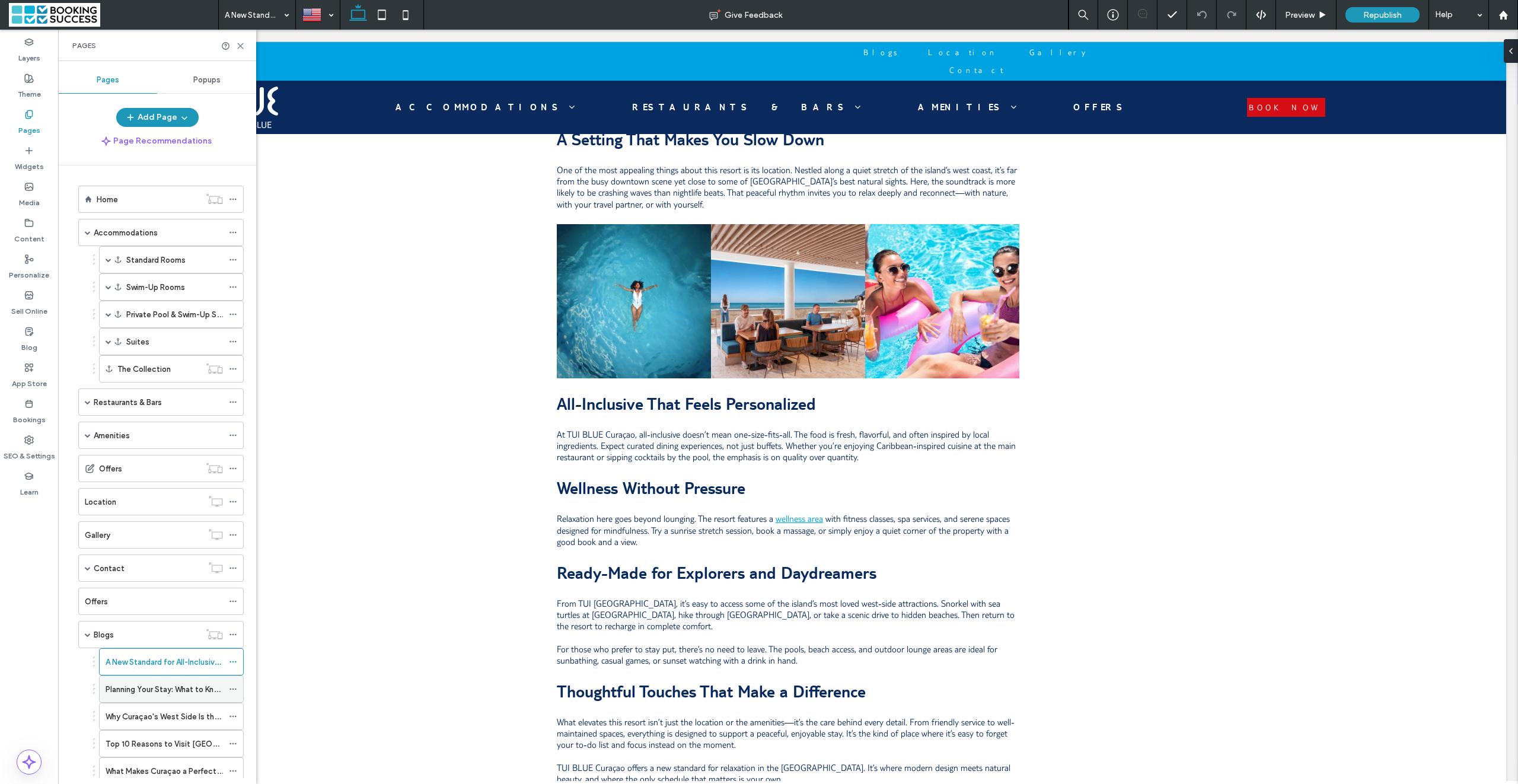
click at [160, 700] on label "Planning Your Stay: What to Know Before Visiting TUI BLUE Curaçao" at bounding box center [249, 689] width 287 height 21
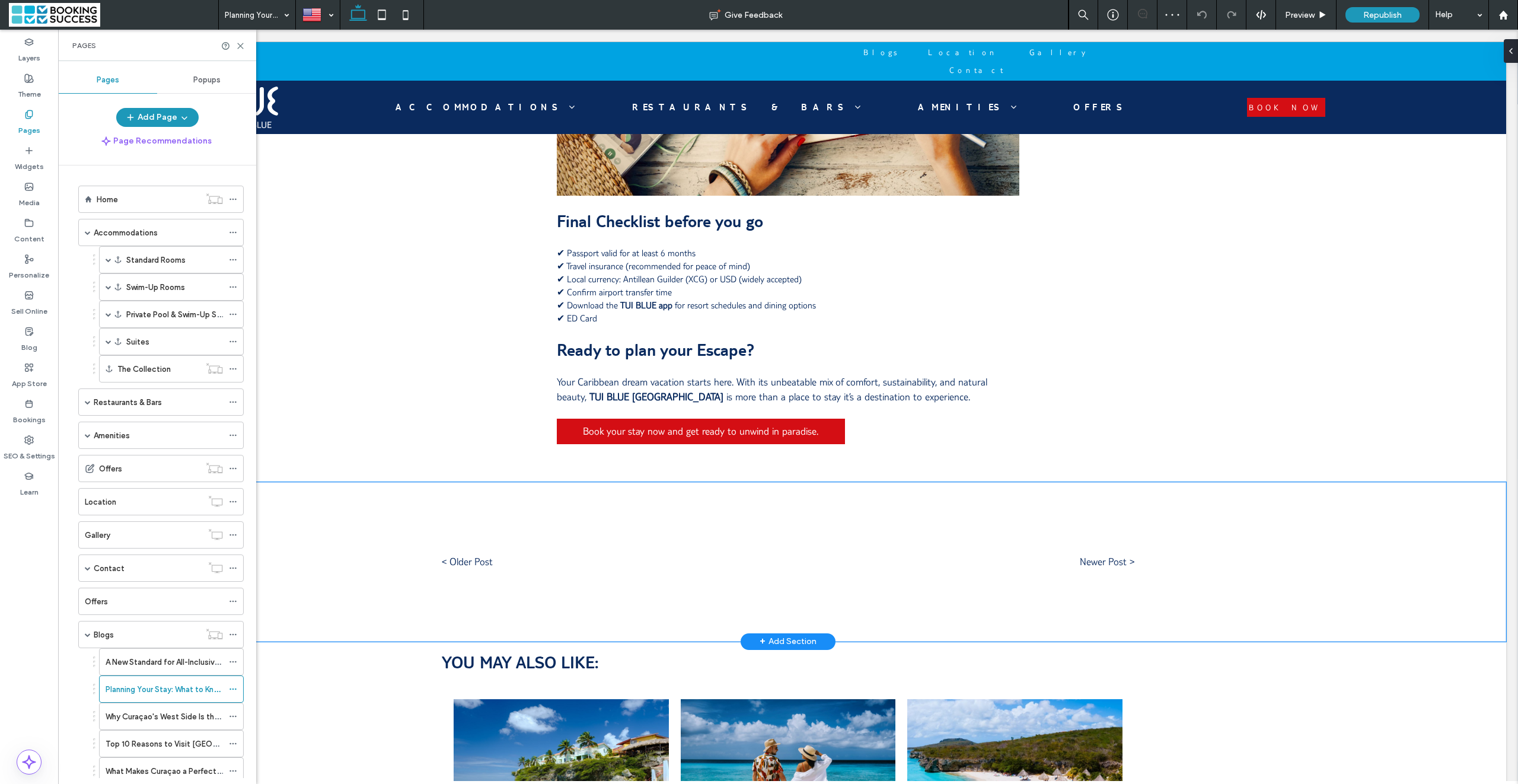
scroll to position [3661, 0]
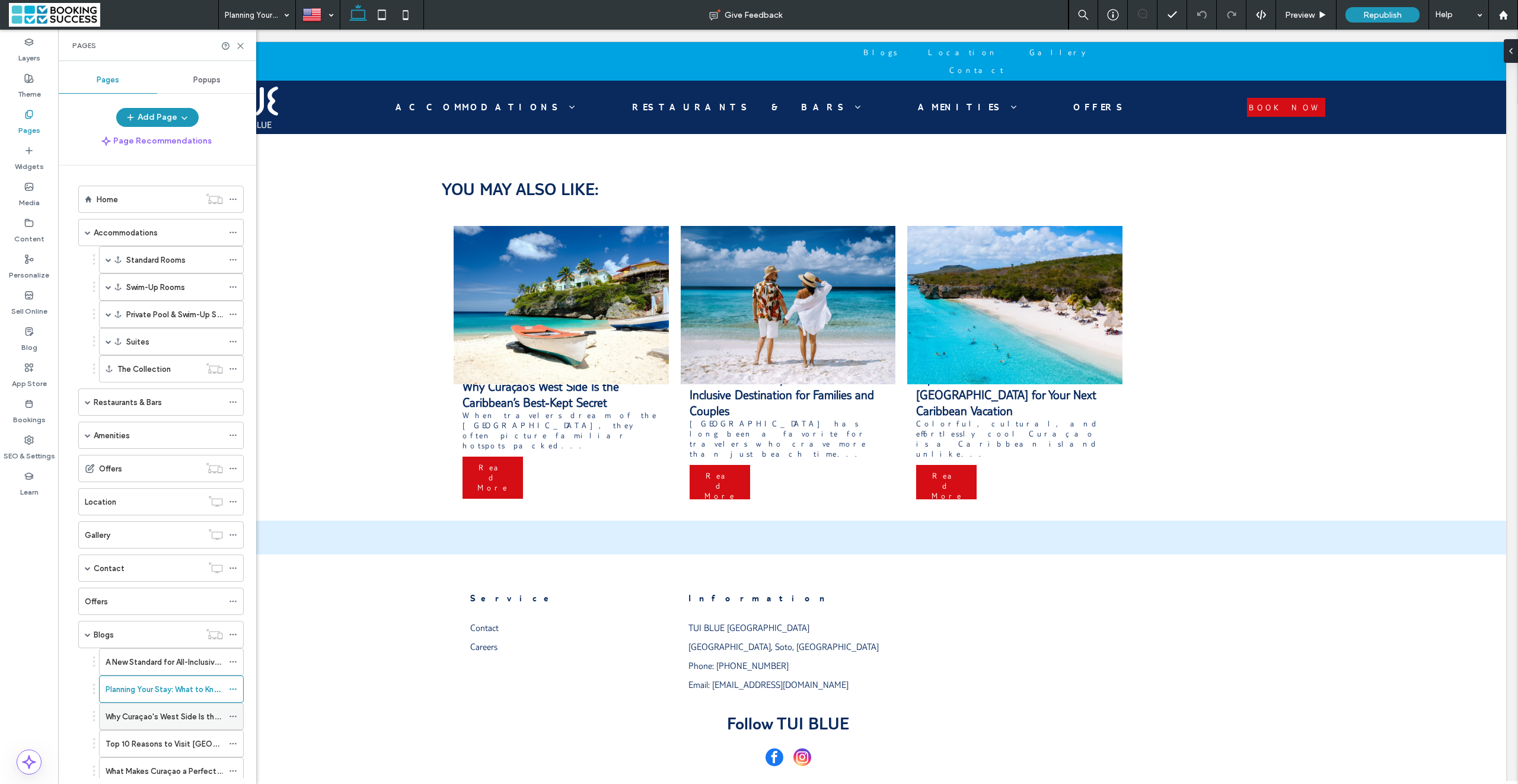
click at [166, 727] on label "Why Curaçao's West Side Is the Caribbean's Best-Kept Secret" at bounding box center [218, 716] width 224 height 21
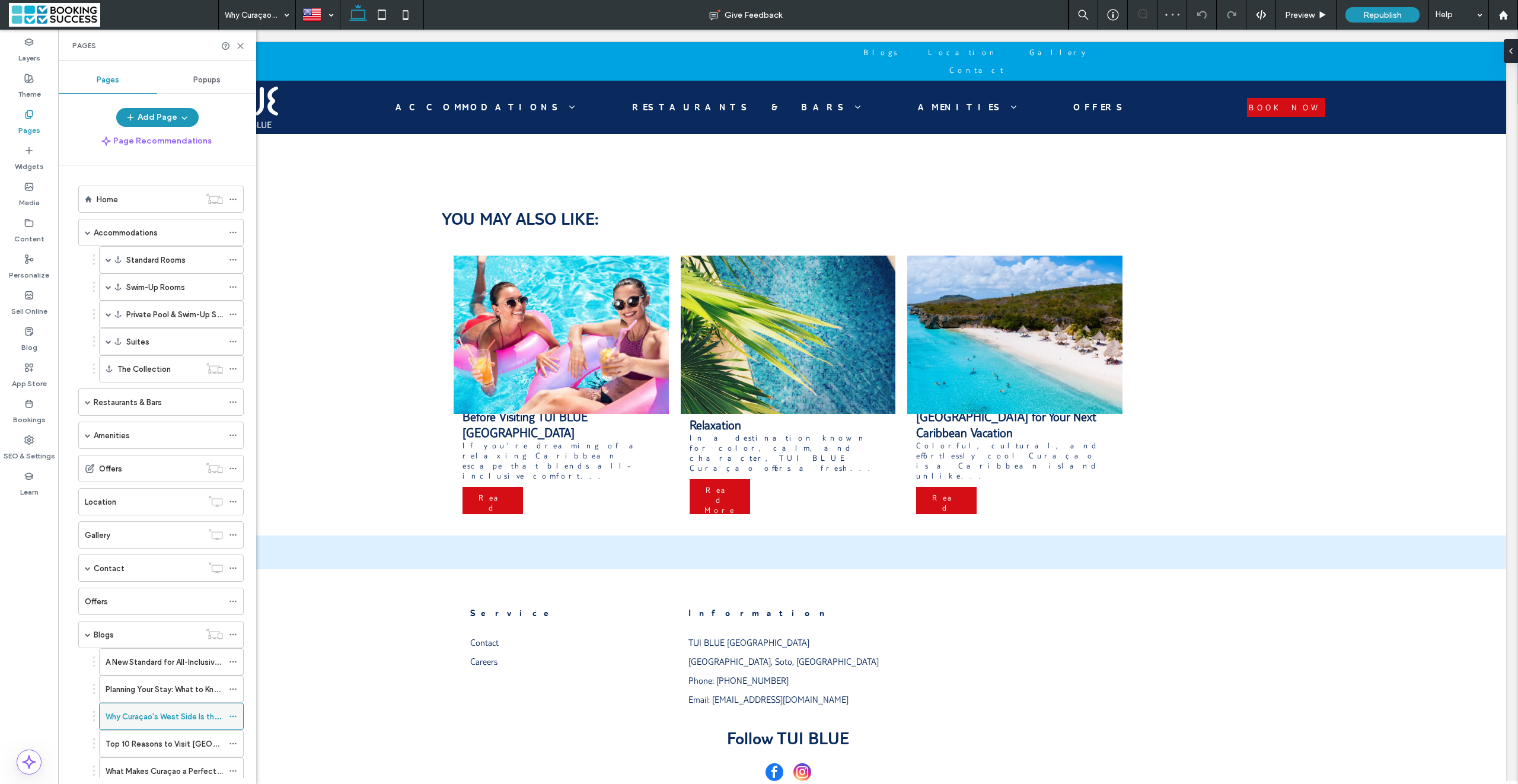
scroll to position [3, 0]
click at [167, 742] on label "Top 10 Reasons to Visit Curaçao for Your Next Caribbean Vacation" at bounding box center [249, 741] width 287 height 21
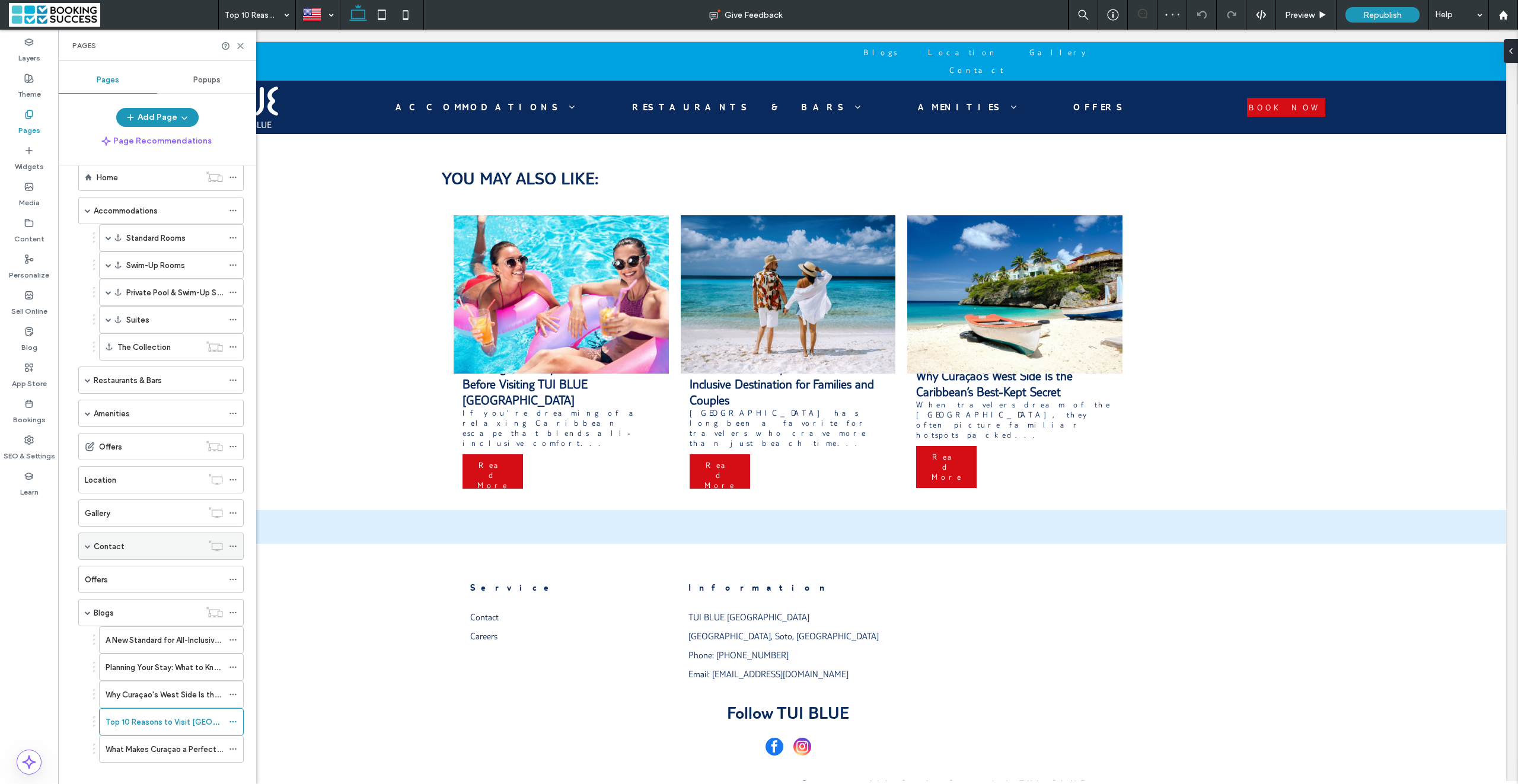
scroll to position [44, 0]
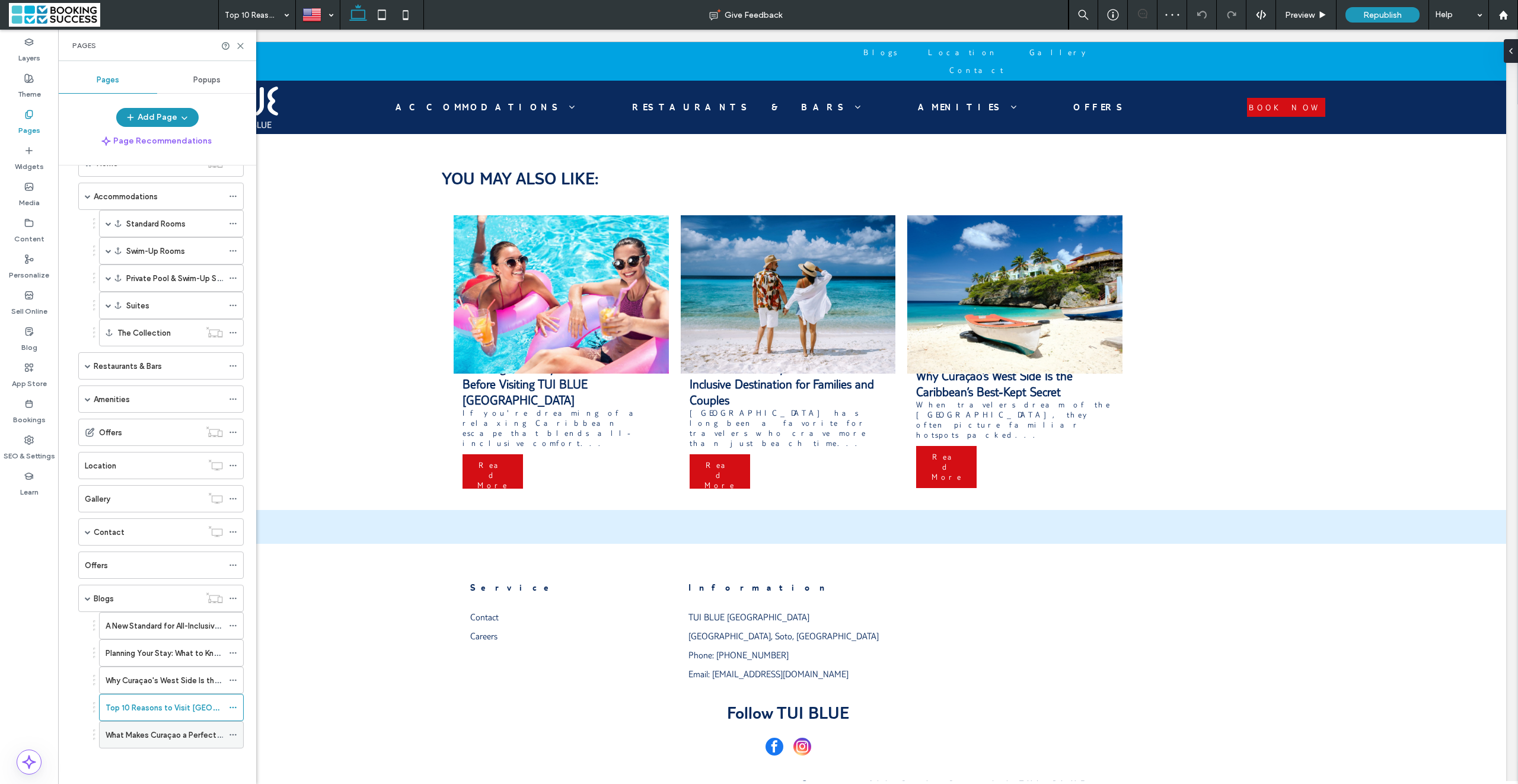
click at [185, 739] on label "What Makes Curaçao a Perfect All-Inclusive Destination for Families and Couples" at bounding box center [250, 735] width 289 height 21
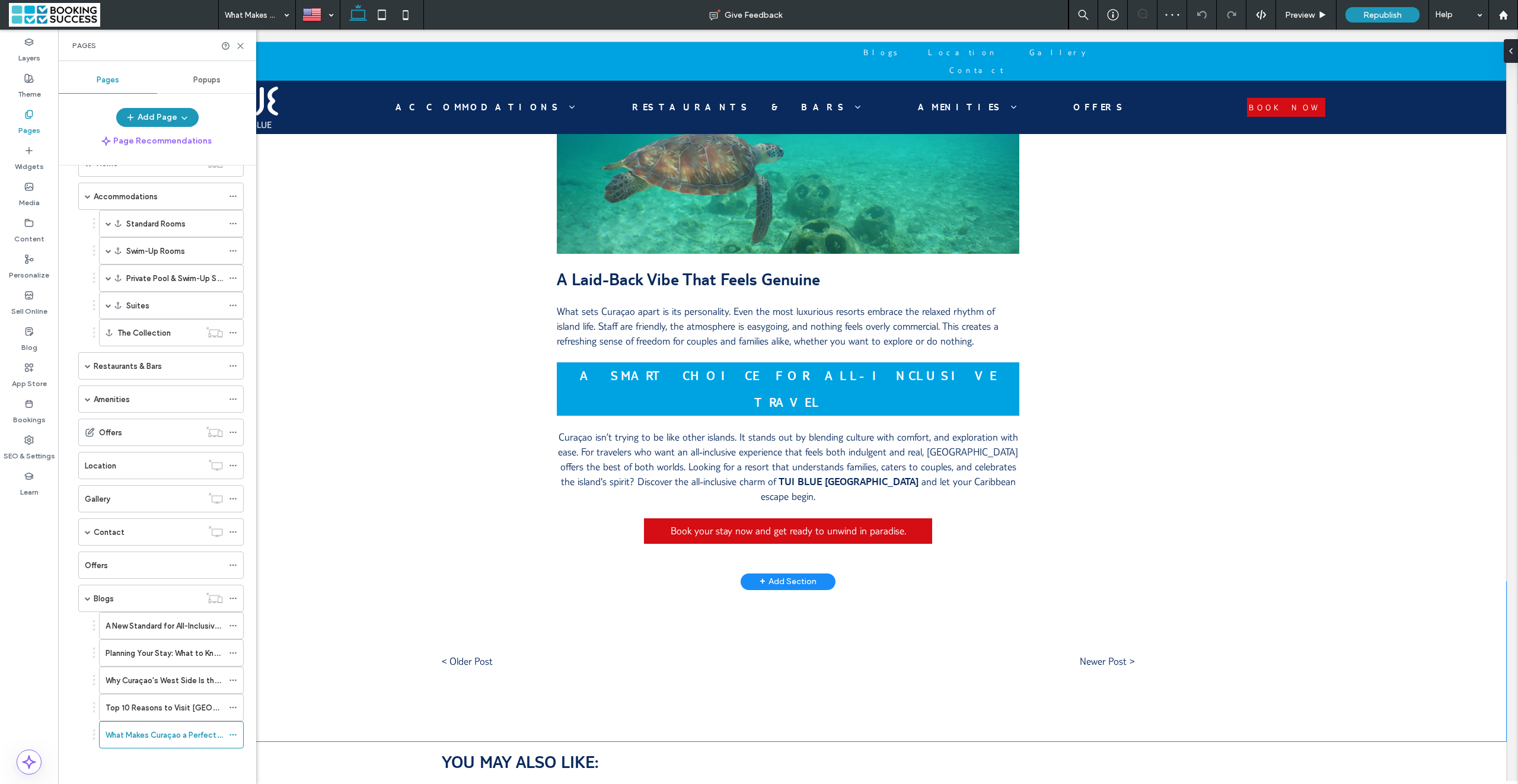
scroll to position [3318, 0]
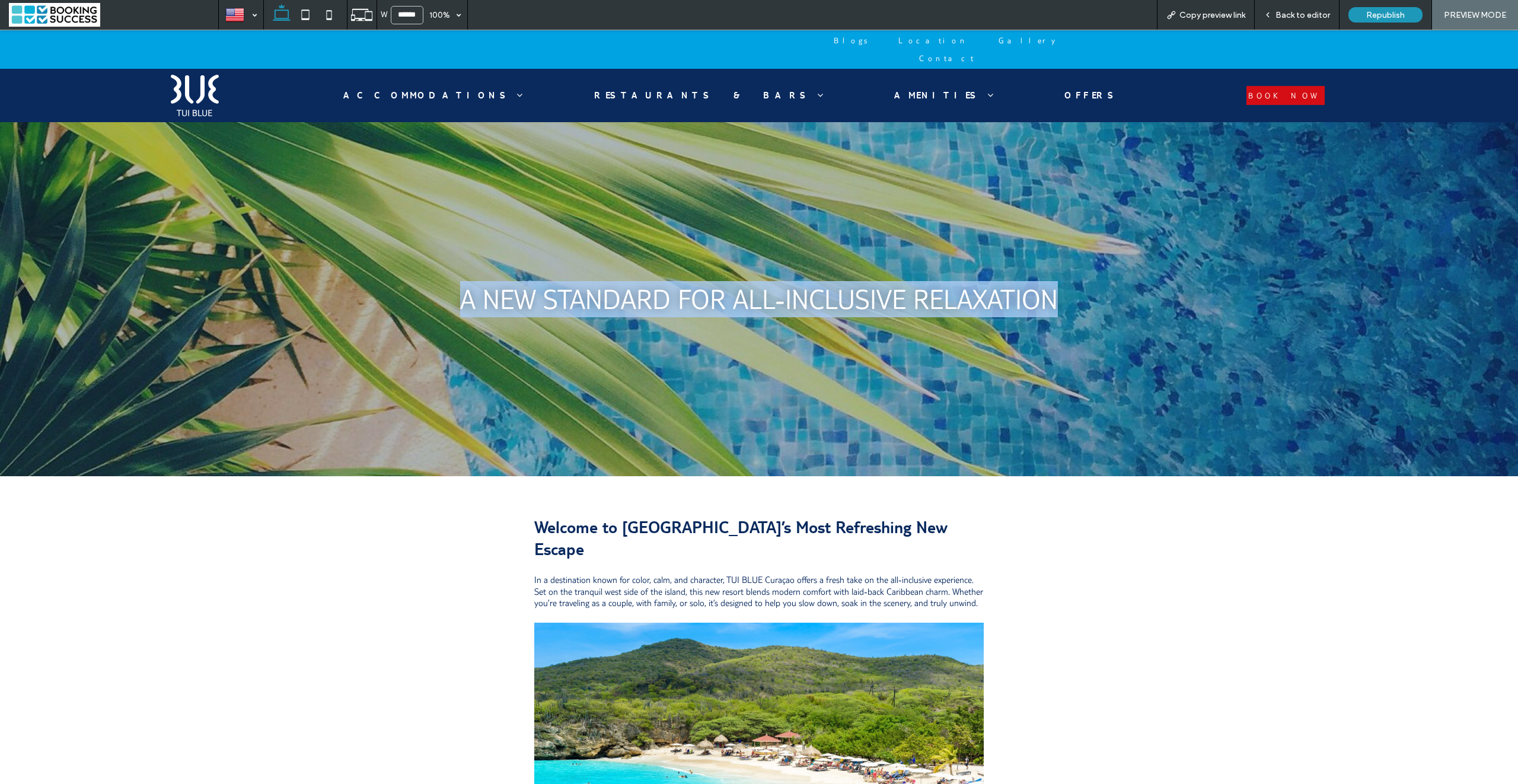
drag, startPoint x: 506, startPoint y: 281, endPoint x: 1075, endPoint y: 287, distance: 569.0
click at [1075, 287] on div "A New Standard for All-Inclusive Relaxation" at bounding box center [758, 299] width 651 height 232
copy span "A New Standard for All-Inclusive Relaxation"
